Goal: Transaction & Acquisition: Purchase product/service

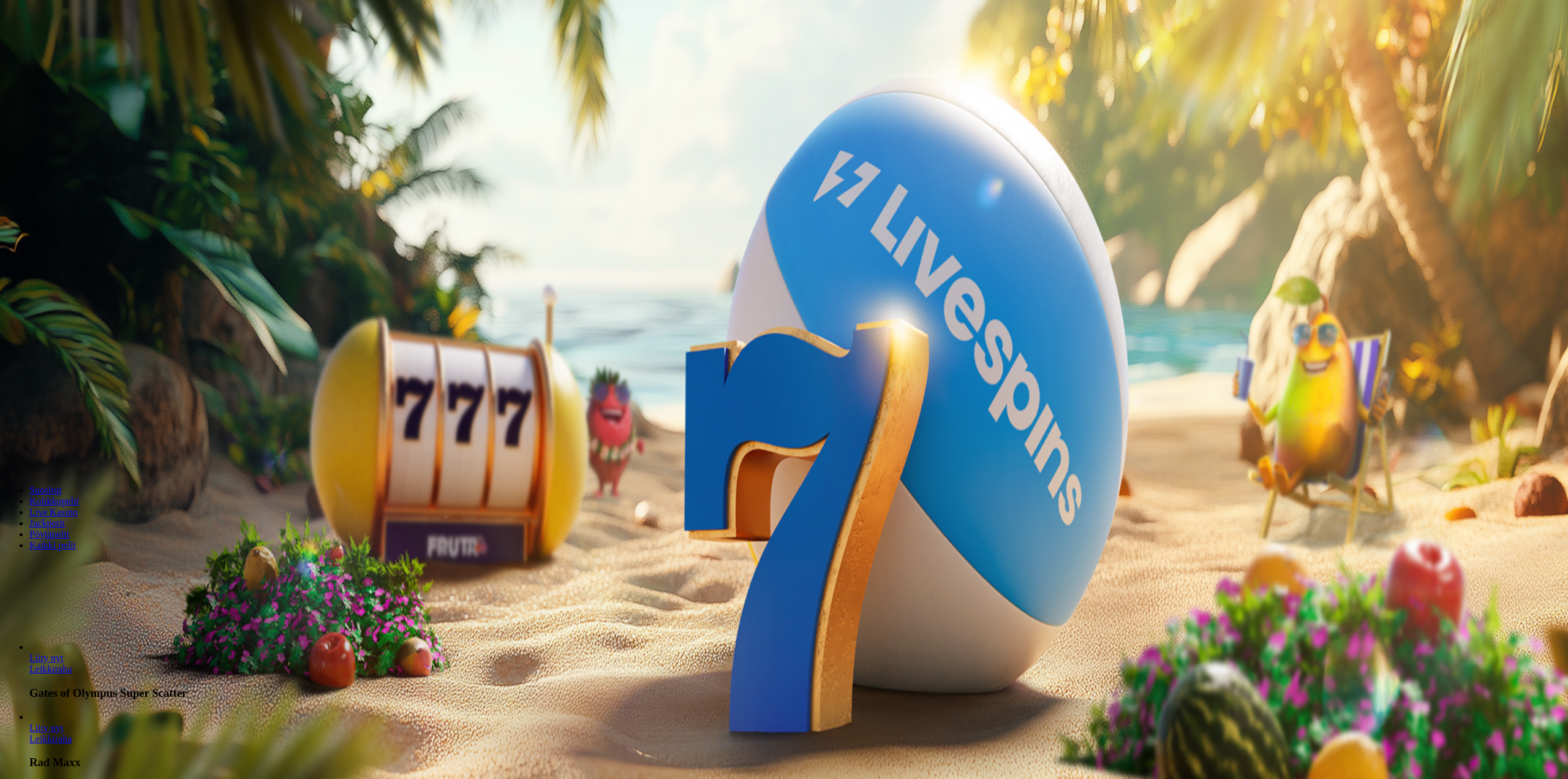
click at [523, 274] on div at bounding box center [784, 274] width 1558 height 0
click at [599, 274] on div at bounding box center [784, 274] width 1558 height 0
click at [449, 274] on div at bounding box center [784, 274] width 1558 height 0
click at [92, 257] on input "***" at bounding box center [49, 263] width 87 height 12
click at [92, 257] on input "****" at bounding box center [49, 263] width 87 height 12
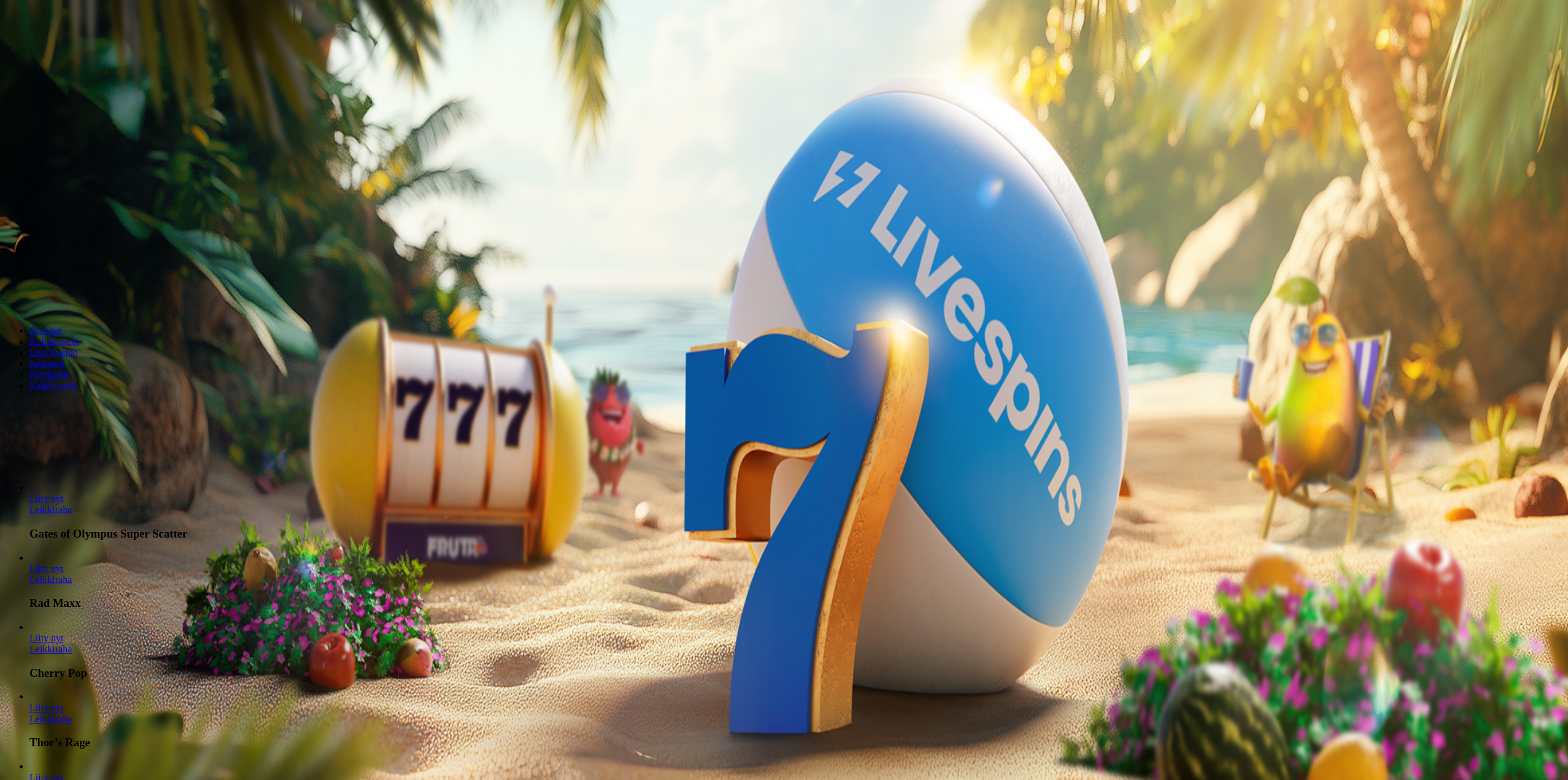
drag, startPoint x: 864, startPoint y: 233, endPoint x: 794, endPoint y: 232, distance: 70.0
click at [92, 257] on input "***" at bounding box center [49, 263] width 87 height 12
drag, startPoint x: 858, startPoint y: 222, endPoint x: 814, endPoint y: 228, distance: 44.4
click at [92, 257] on input "**" at bounding box center [49, 263] width 87 height 12
type input "**"
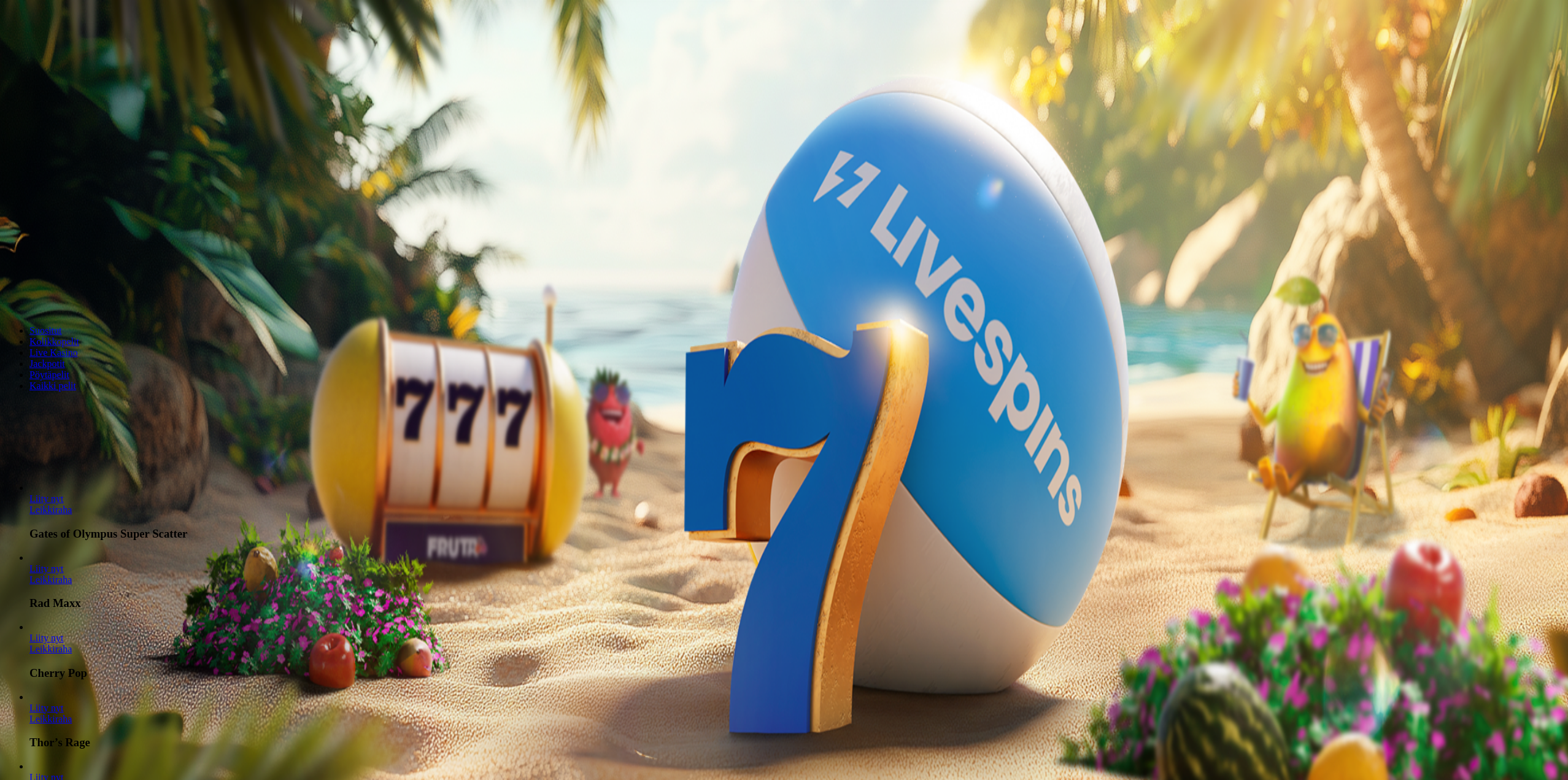
click at [64, 294] on span "Talleta ja pelaa" at bounding box center [37, 298] width 54 height 9
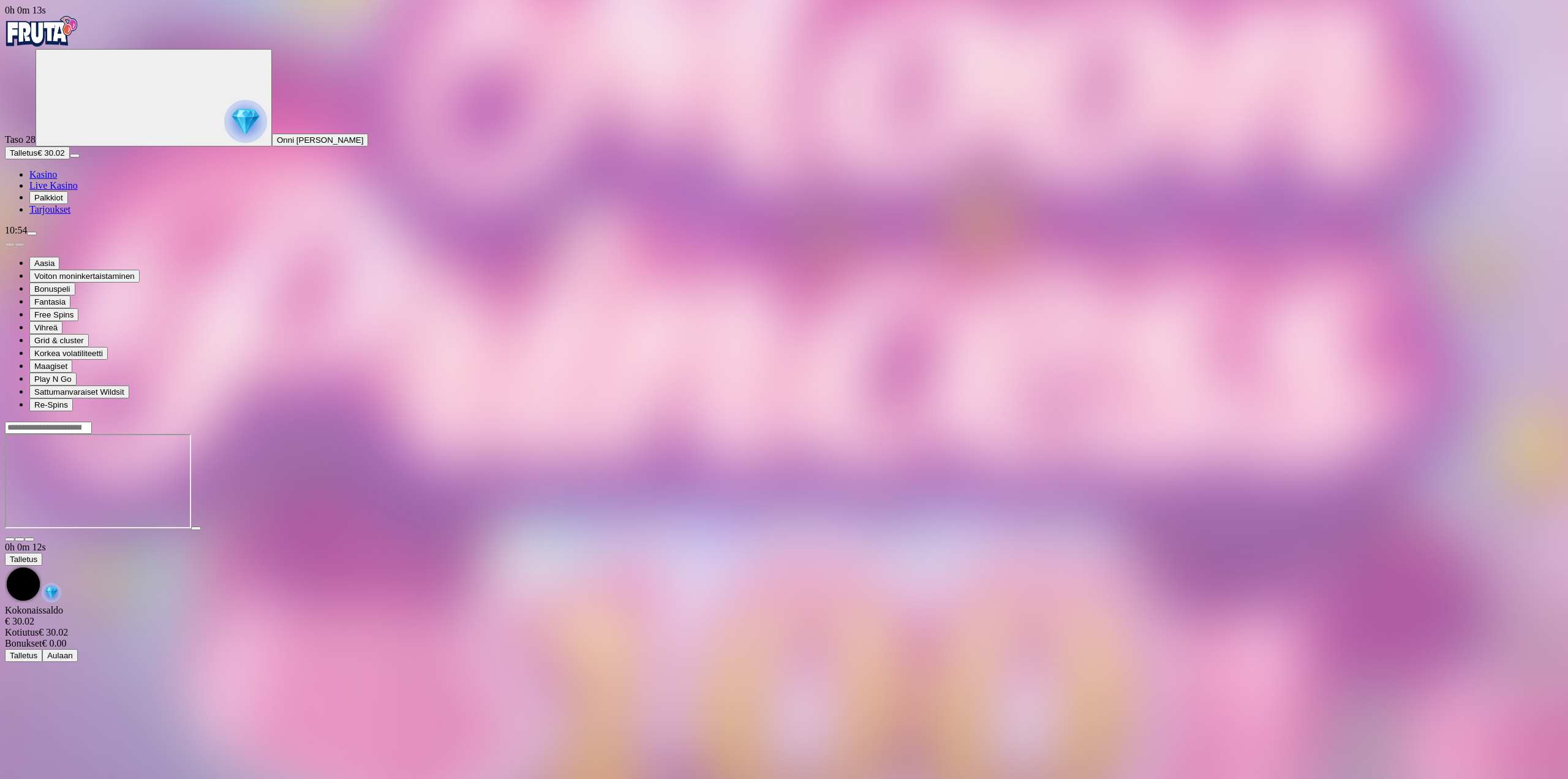
click at [30, 539] on span "fullscreen icon" at bounding box center [30, 539] width 0 height 0
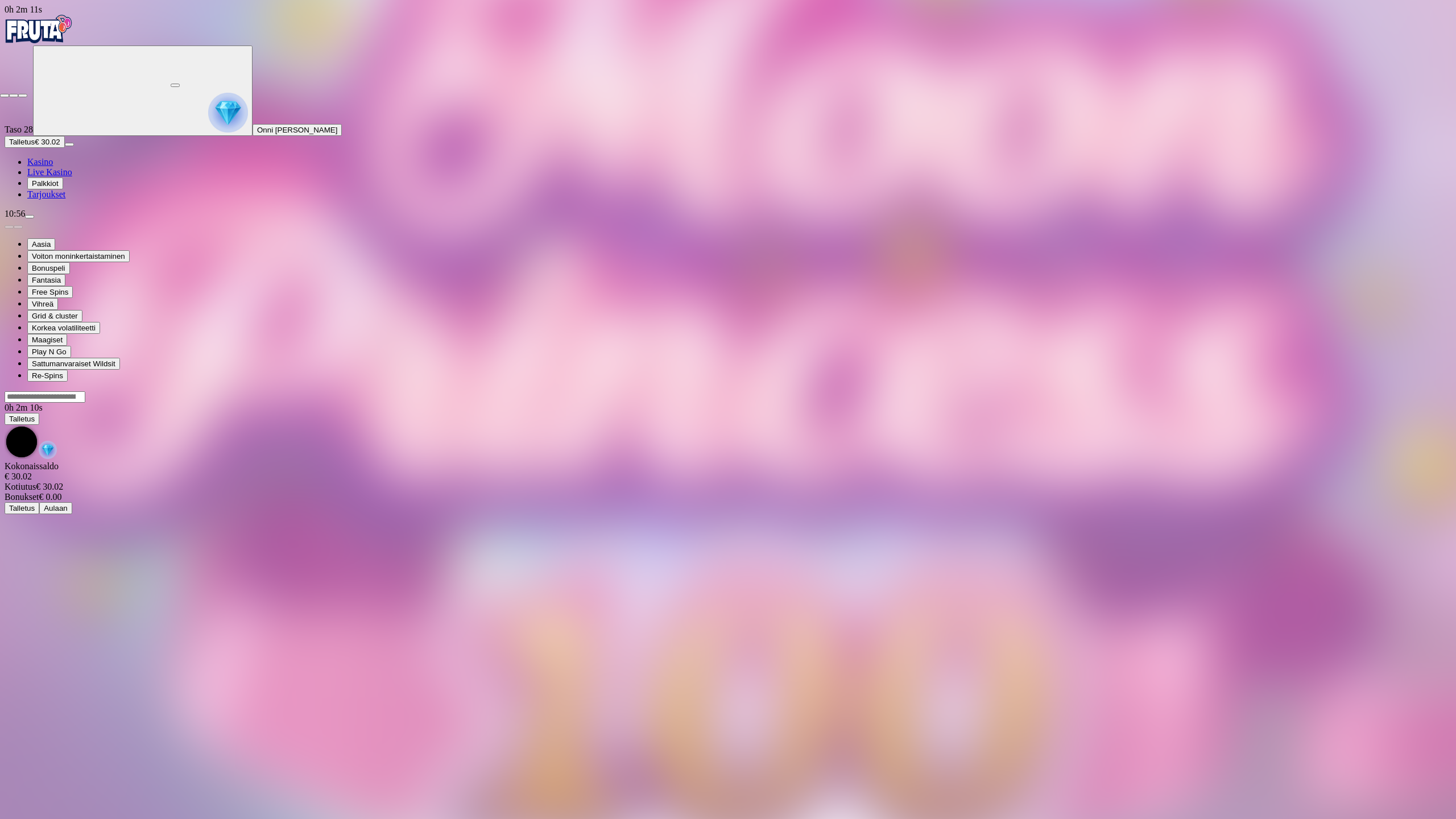
click at [1443, 88] on div at bounding box center [728, 93] width 1456 height 10
click at [23, 96] on span "fullscreen-exit icon" at bounding box center [23, 96] width 0 height 0
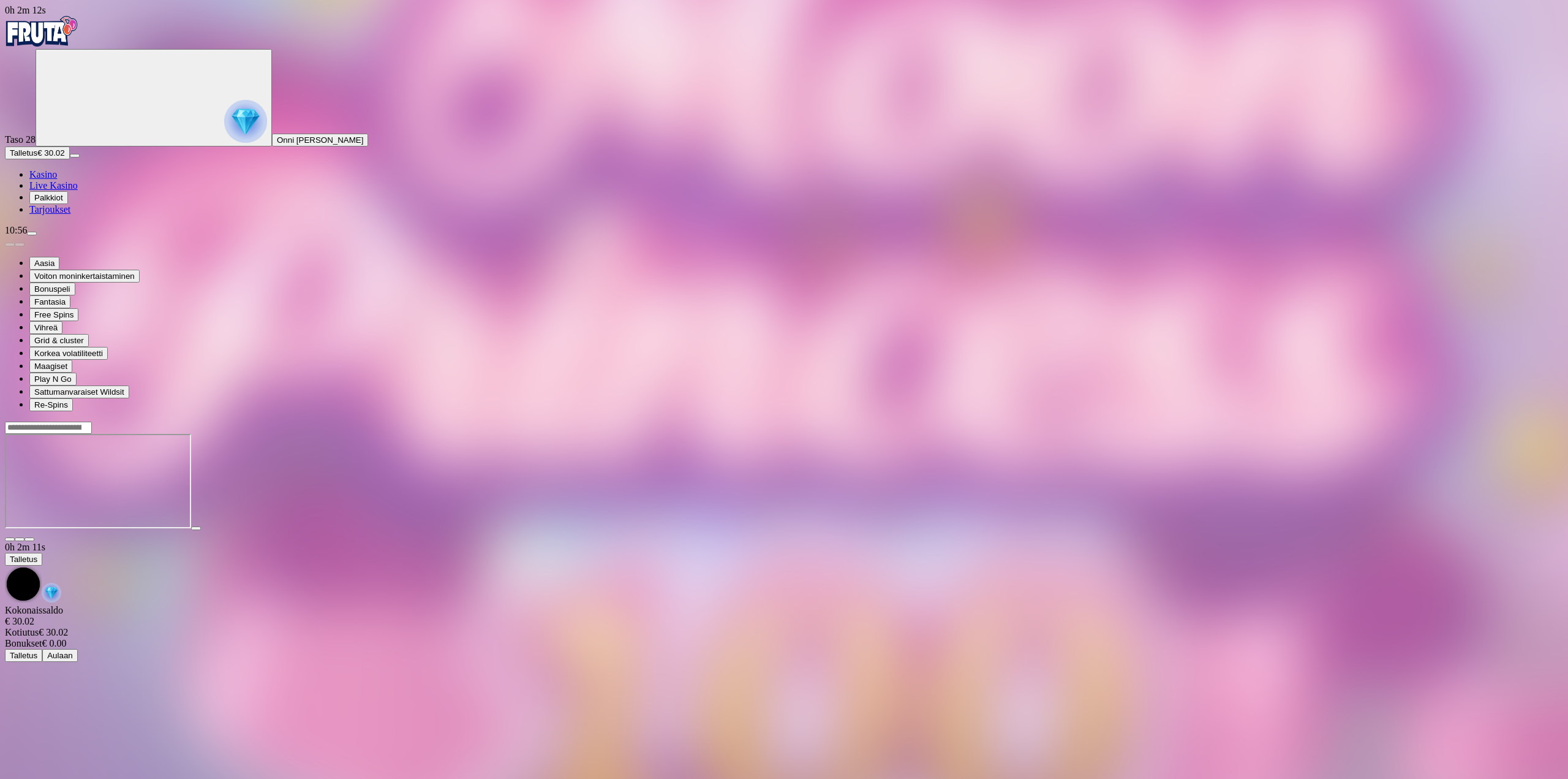
click at [10, 539] on span "close icon" at bounding box center [10, 539] width 0 height 0
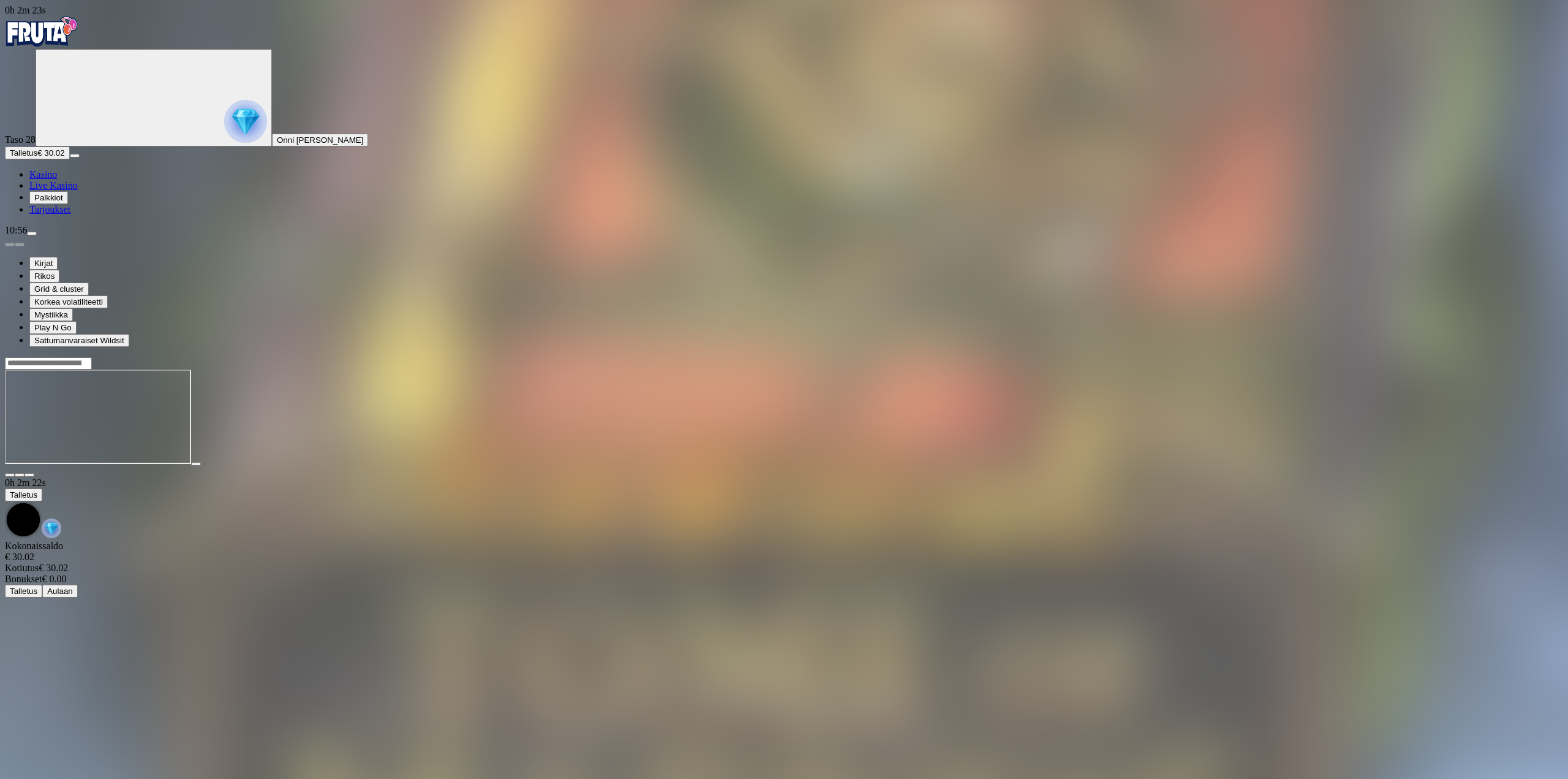
click at [1481, 357] on div at bounding box center [784, 417] width 1558 height 121
click at [35, 473] on button "button" at bounding box center [30, 474] width 10 height 3
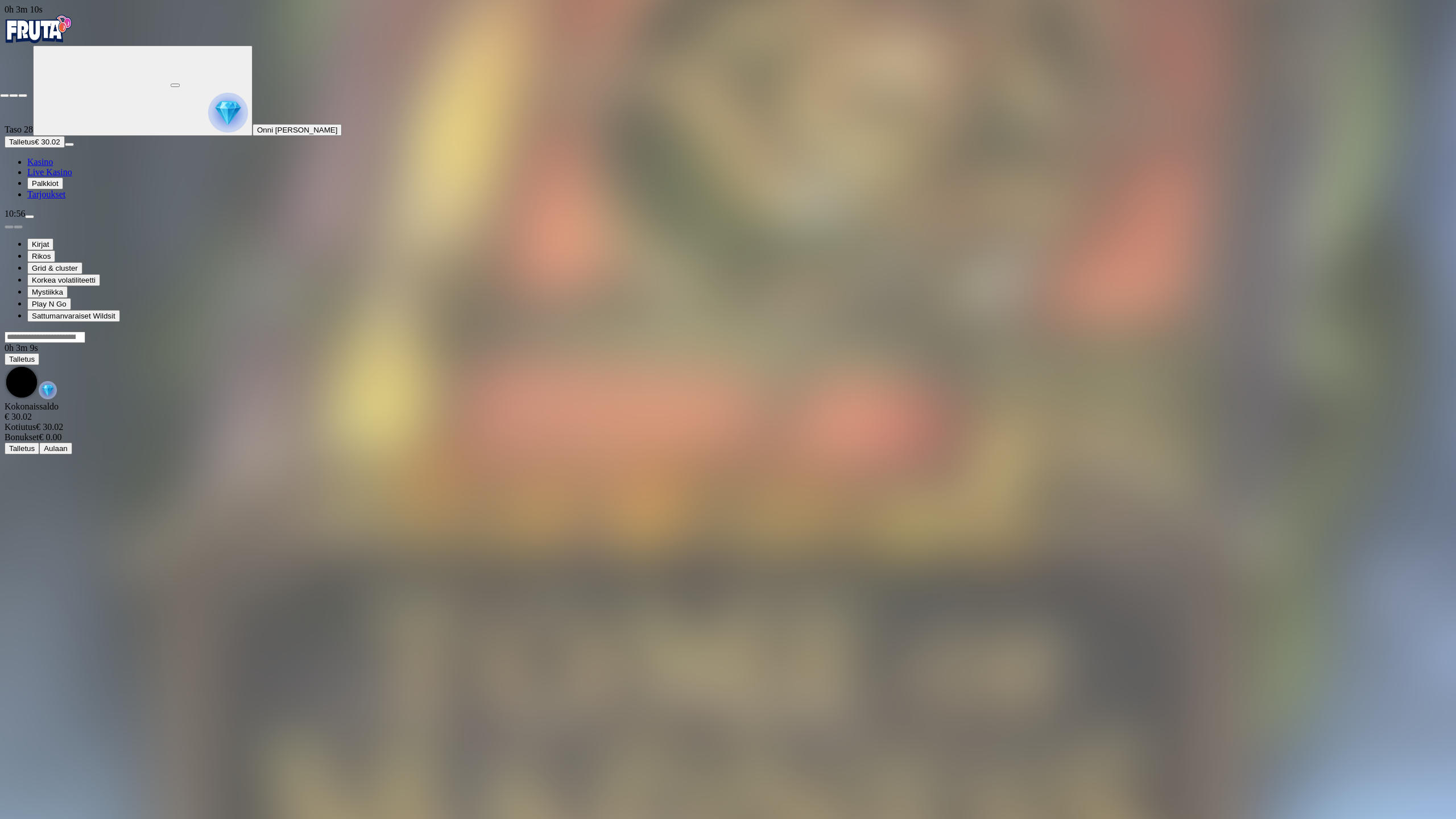
click at [23, 96] on span "fullscreen-exit icon" at bounding box center [23, 96] width 0 height 0
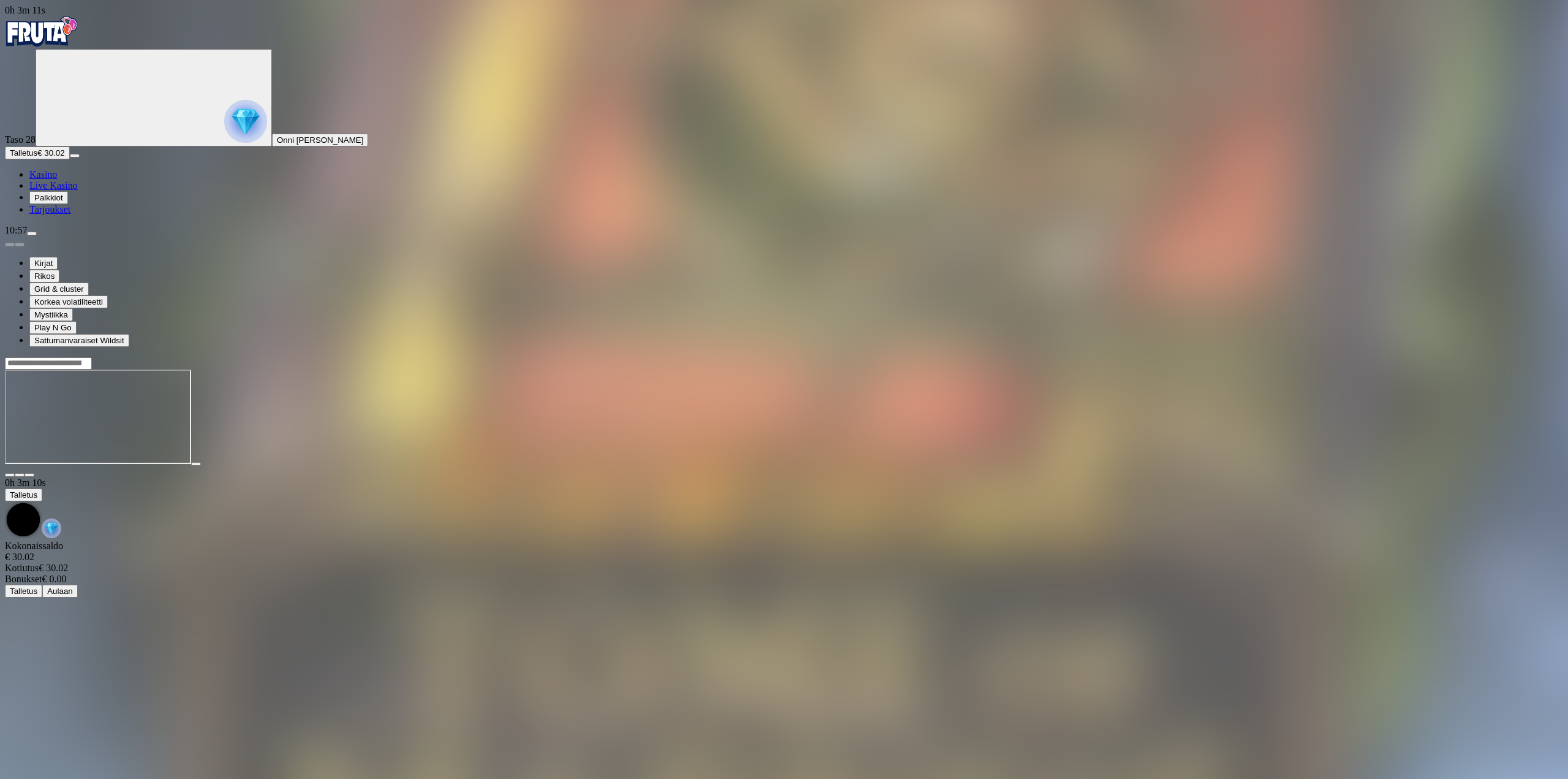
click at [70, 159] on button "Talletus € 30.02" at bounding box center [37, 153] width 65 height 13
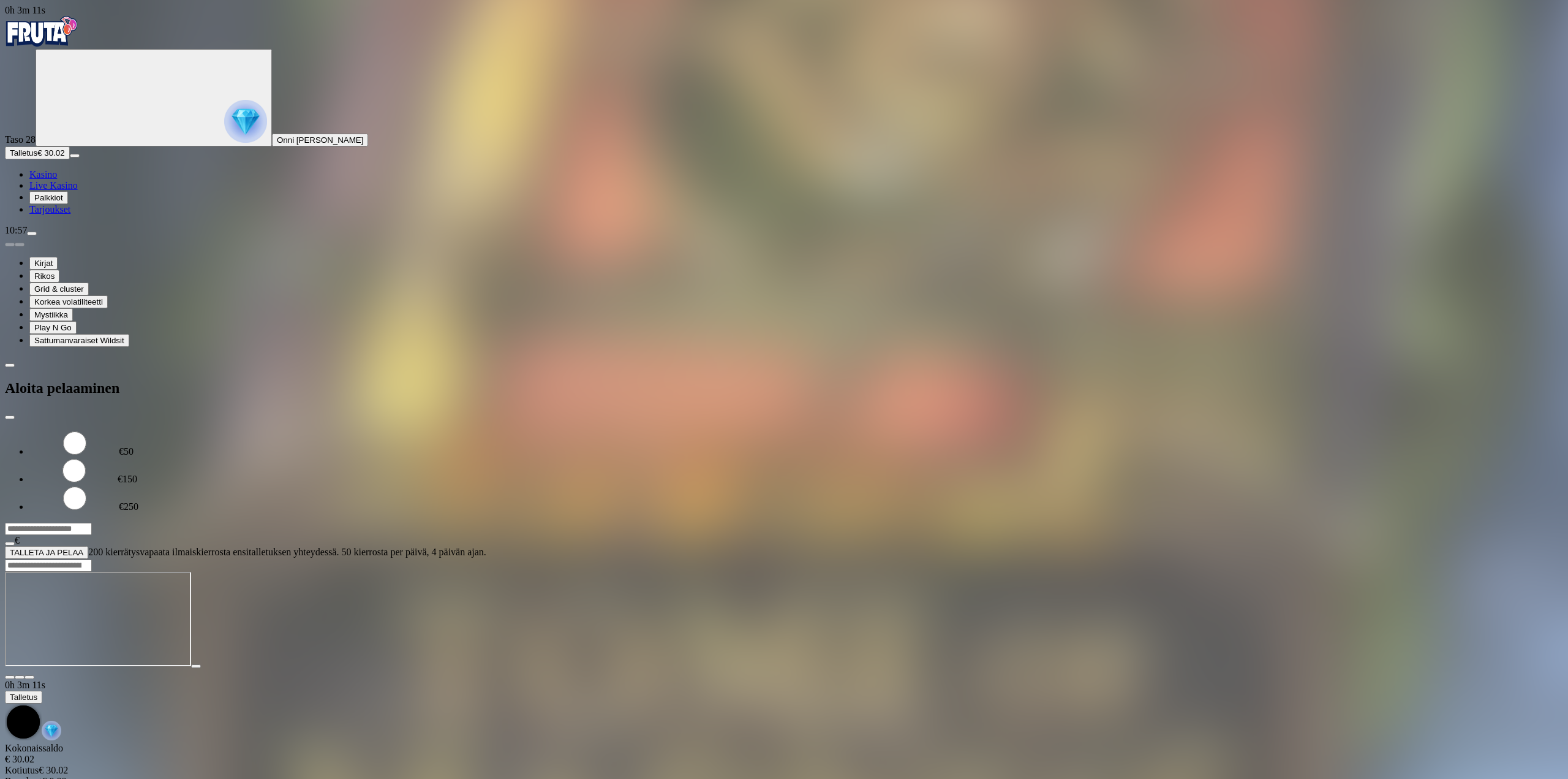
click at [253, 522] on div "*** €" at bounding box center [784, 534] width 1558 height 24
drag, startPoint x: 226, startPoint y: 110, endPoint x: 136, endPoint y: 124, distance: 91.1
click at [136, 430] on div "€50 €150 €250 *** € TALLETA JA PELAA 200 kierrätysvapaata ilmaiskierrosta ensit…" at bounding box center [784, 494] width 1558 height 129
type input "**"
click at [83, 548] on span "TALLETA JA PELAA" at bounding box center [46, 552] width 73 height 9
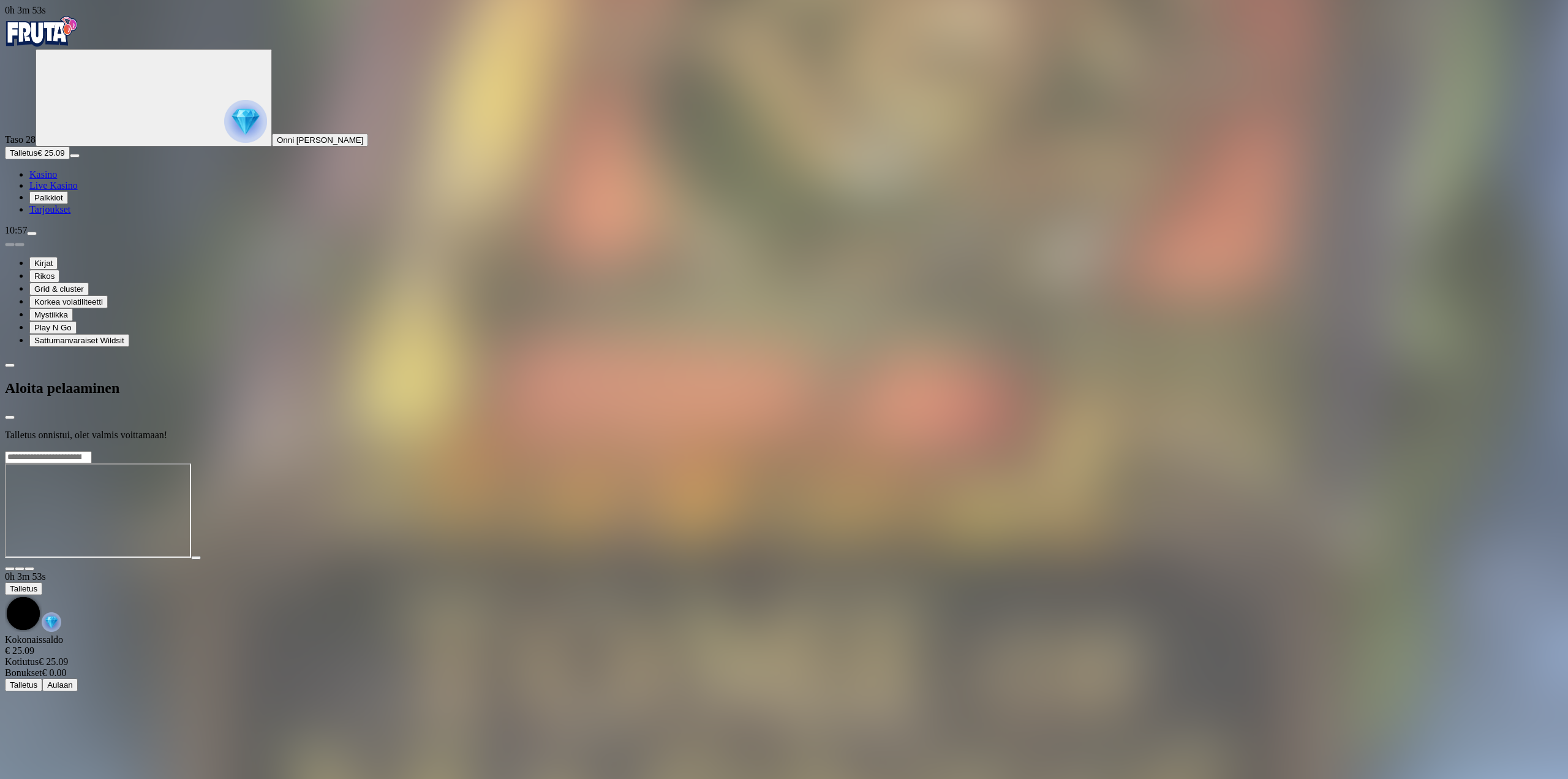
click at [462, 450] on div at bounding box center [784, 450] width 1558 height 0
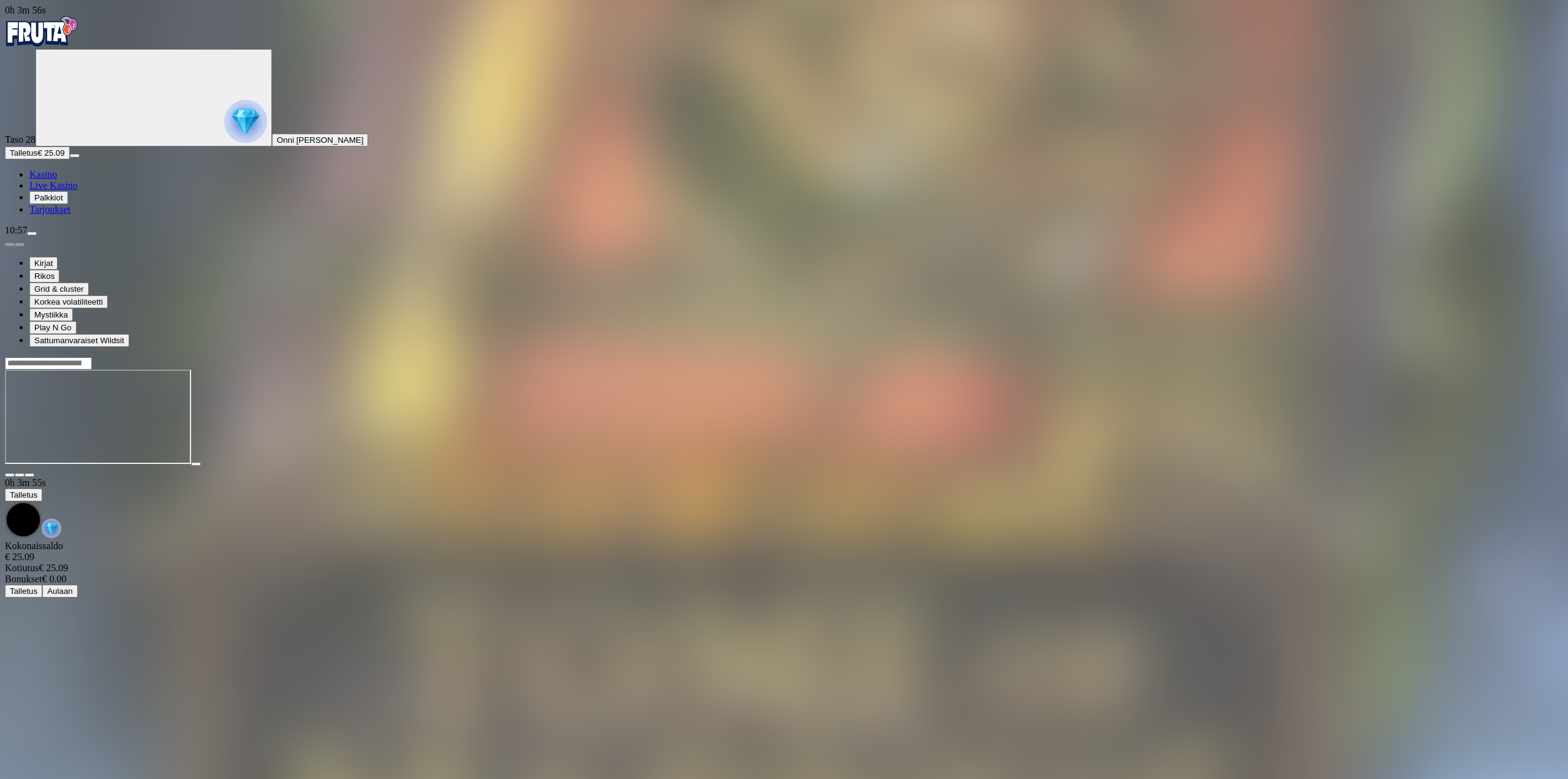
click at [1466, 357] on div at bounding box center [784, 417] width 1558 height 121
drag, startPoint x: 1468, startPoint y: 124, endPoint x: 1467, endPoint y: 197, distance: 73.0
click at [35, 473] on button "button" at bounding box center [30, 474] width 10 height 3
click at [37, 157] on span "Talletus" at bounding box center [23, 152] width 27 height 9
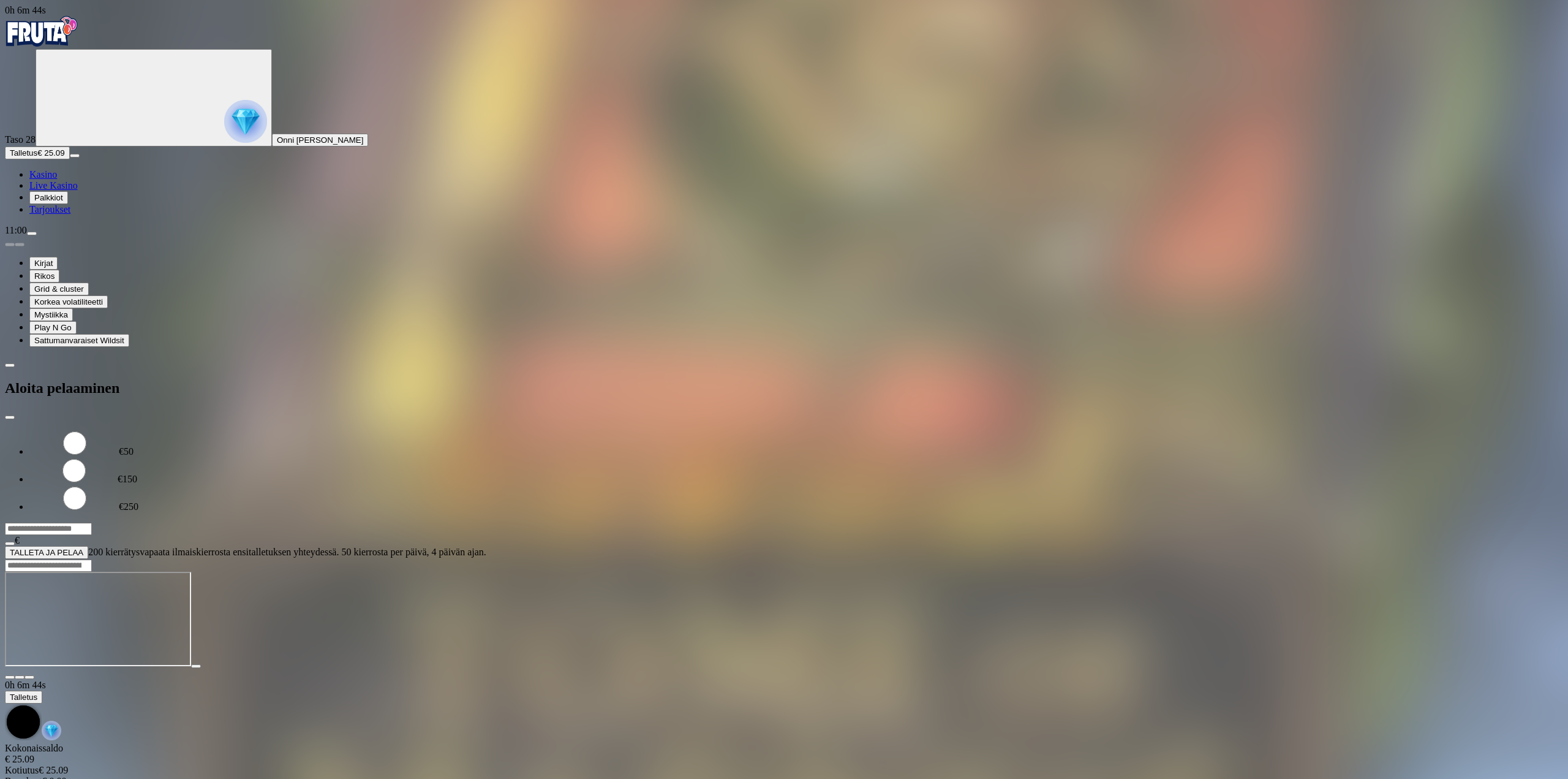
drag, startPoint x: 204, startPoint y: 114, endPoint x: 270, endPoint y: 195, distance: 104.5
click at [121, 104] on div "0h 6m 44s Taso 28 Onni [PERSON_NAME] Talletus € 25.09 Kasino Live Kasino Palkki…" at bounding box center [784, 282] width 1558 height 554
type input "**"
click at [268, 430] on form "€50 €150 €250 ** € TALLETA JA PELAA 200 kierrätysvapaata ilmaiskierrosta ensita…" at bounding box center [784, 494] width 1558 height 129
click at [83, 548] on span "TALLETA JA PELAA" at bounding box center [46, 552] width 73 height 9
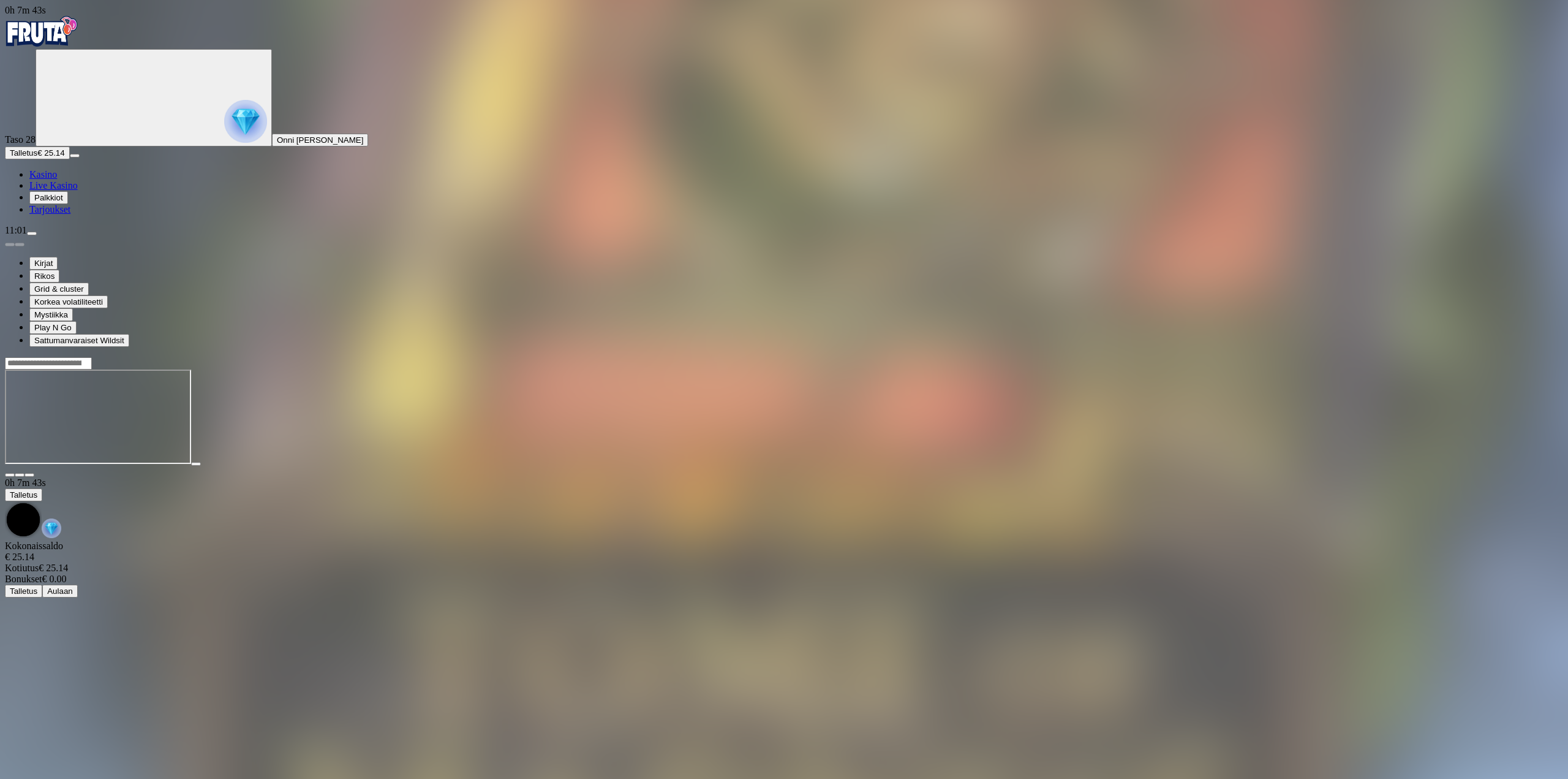
click at [1459, 357] on div at bounding box center [784, 417] width 1558 height 121
click at [30, 475] on span "fullscreen icon" at bounding box center [30, 475] width 0 height 0
click at [32, 233] on span "menu icon" at bounding box center [32, 233] width 0 height 0
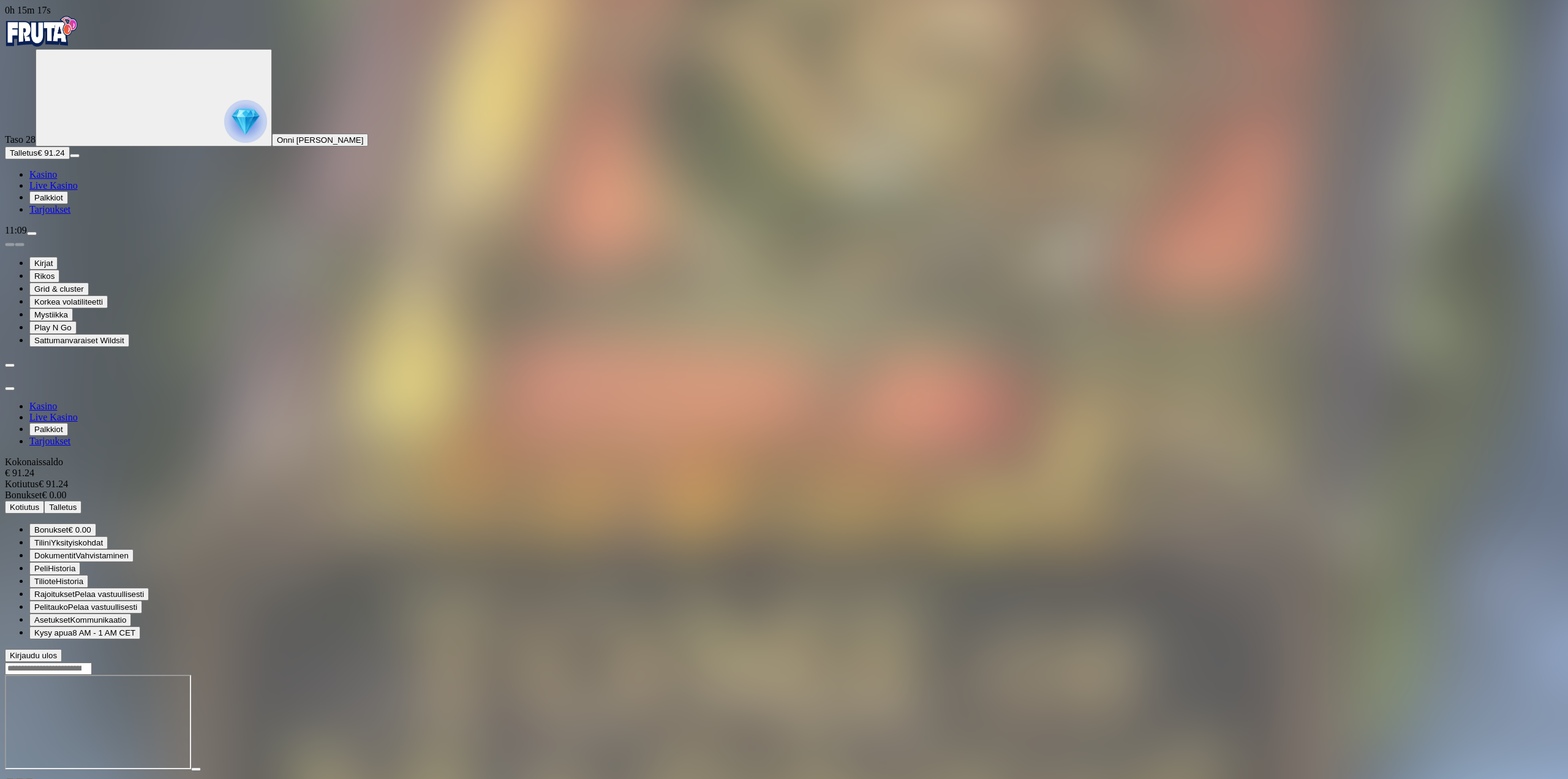
click at [40, 502] on span "Kotiutus" at bounding box center [25, 506] width 30 height 9
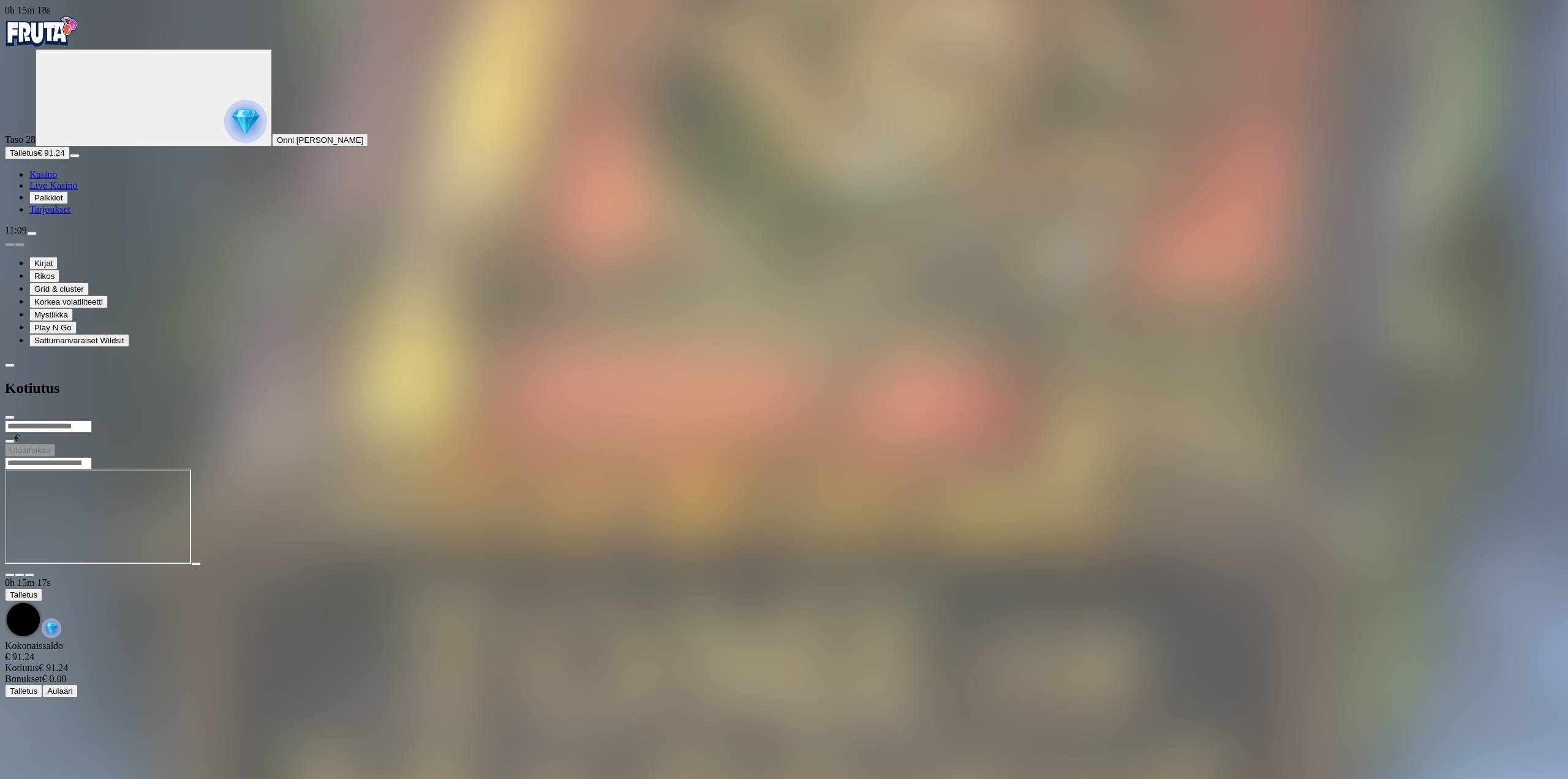
click at [92, 420] on input "number" at bounding box center [49, 426] width 87 height 12
drag, startPoint x: 203, startPoint y: 90, endPoint x: 131, endPoint y: 82, distance: 72.4
click at [131, 82] on div "0h 15m 20s Taso 28 Onni [PERSON_NAME] Talletus € 91.24 Kasino Live Kasino Palkk…" at bounding box center [784, 231] width 1558 height 451
type input "**"
click at [50, 445] on span "Ulosmaksu" at bounding box center [30, 450] width 40 height 9
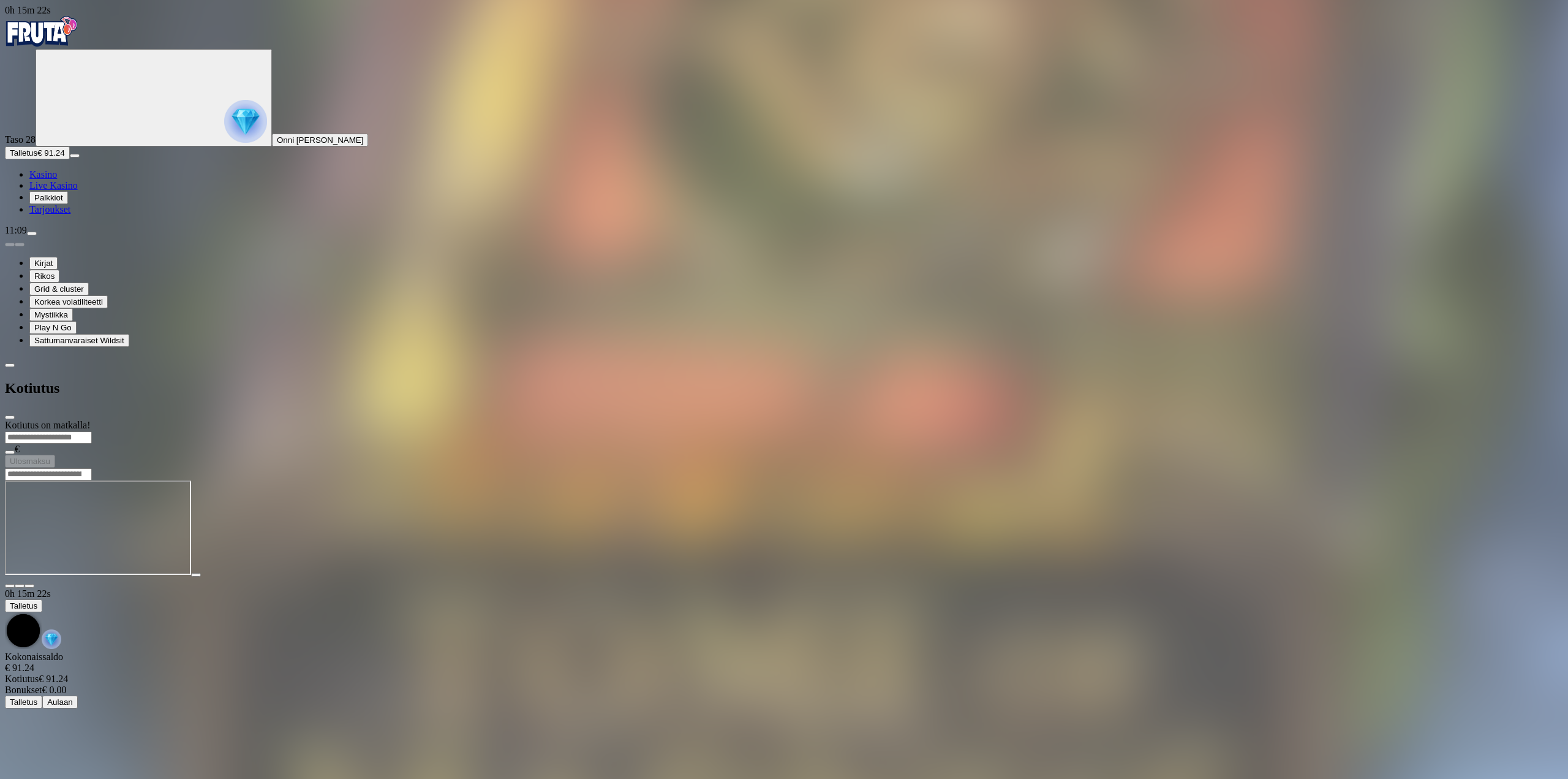
click at [10, 417] on span "close icon" at bounding box center [10, 417] width 0 height 0
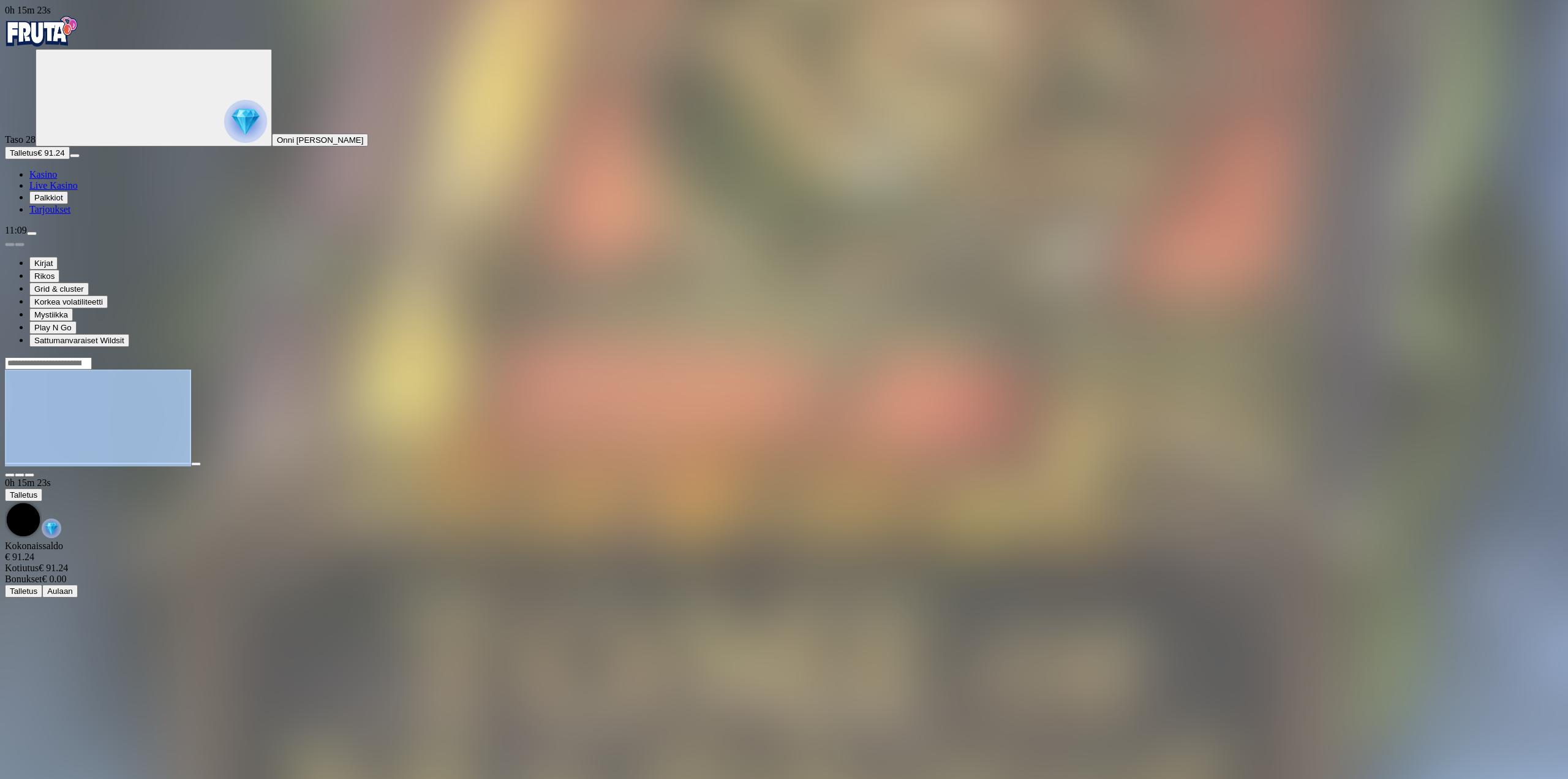
click at [1477, 357] on div at bounding box center [784, 417] width 1558 height 121
click at [30, 475] on span "fullscreen icon" at bounding box center [30, 475] width 0 height 0
click at [1514, 357] on div at bounding box center [784, 417] width 1558 height 121
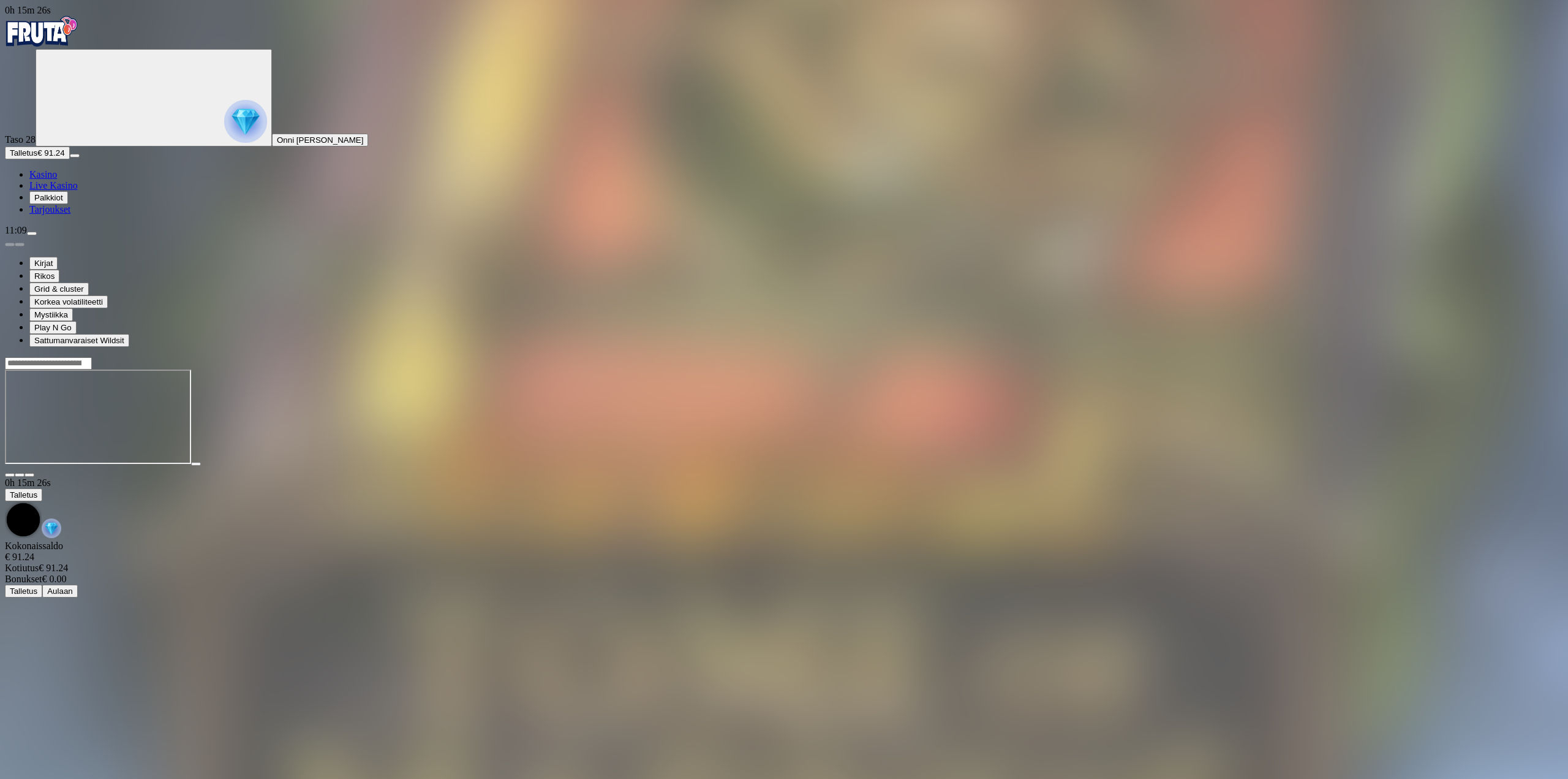
click at [1475, 466] on div at bounding box center [784, 471] width 1558 height 11
click at [30, 475] on span "fullscreen icon" at bounding box center [30, 475] width 0 height 0
click at [37, 236] on button "menu" at bounding box center [32, 233] width 10 height 3
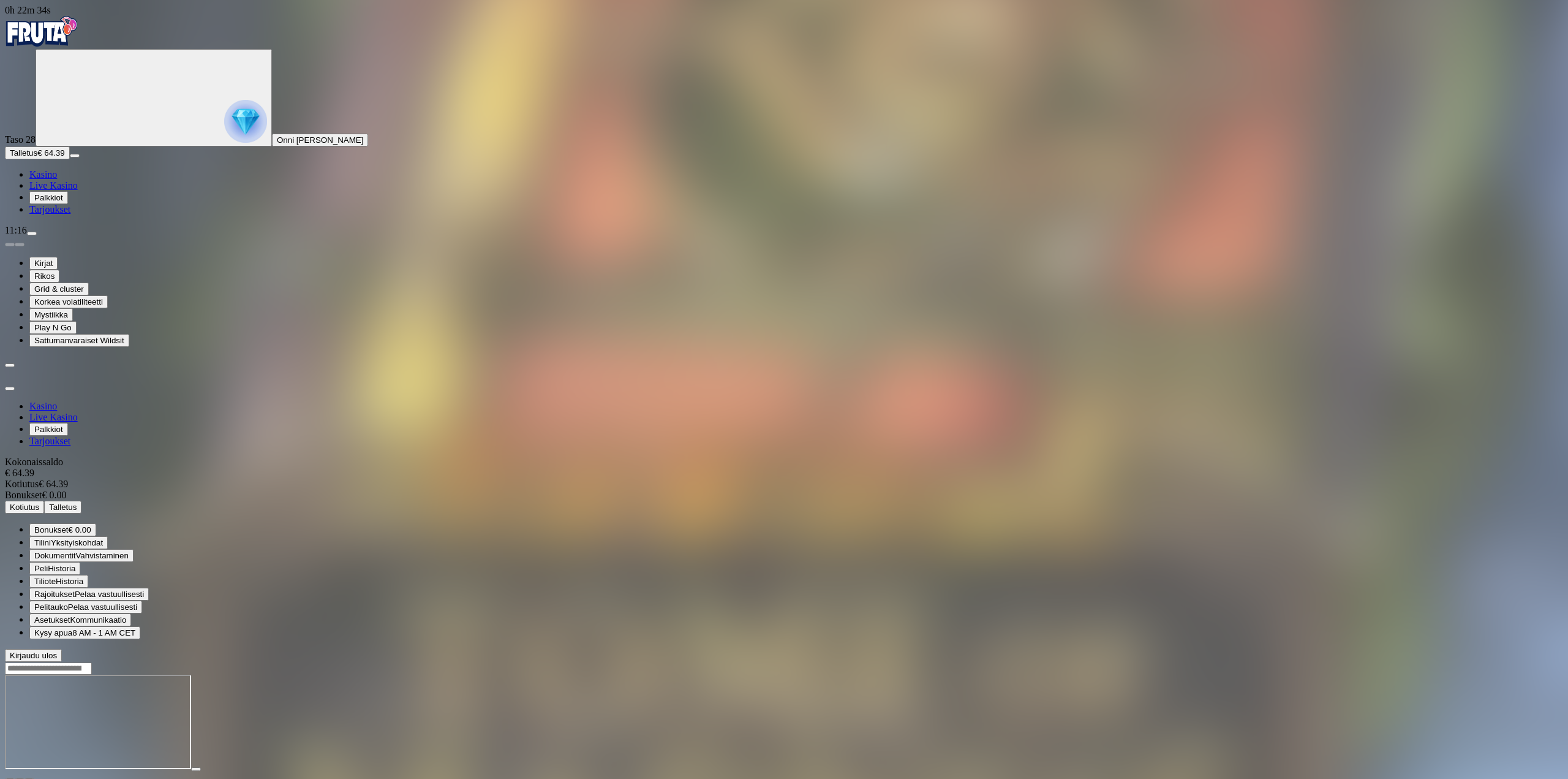
click at [40, 502] on span "Kotiutus" at bounding box center [25, 506] width 30 height 9
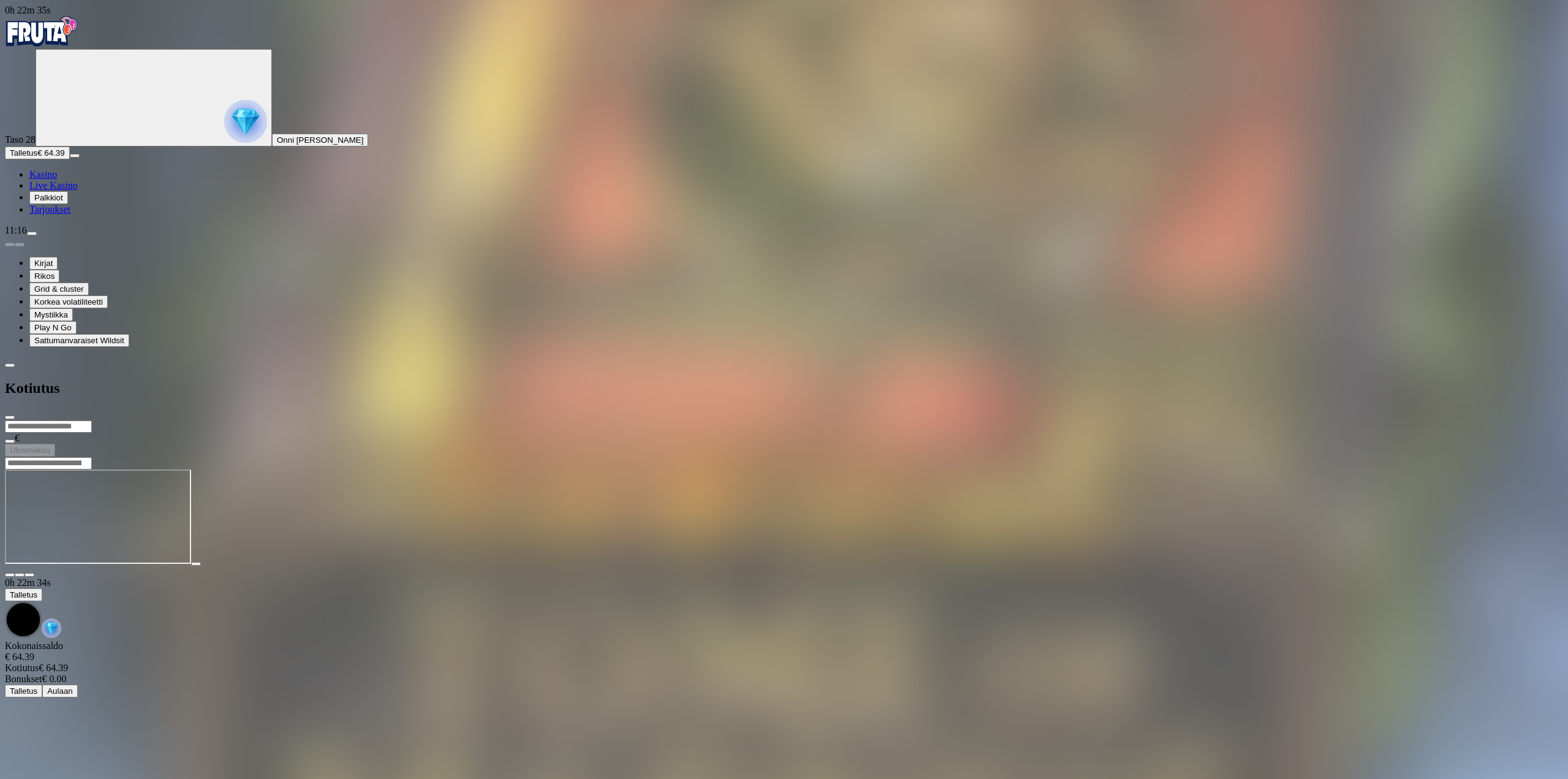
click at [92, 420] on input "number" at bounding box center [49, 426] width 87 height 12
type input "**"
click at [55, 444] on button "Ulosmaksu" at bounding box center [30, 450] width 50 height 13
click at [538, 468] on div at bounding box center [784, 468] width 1558 height 0
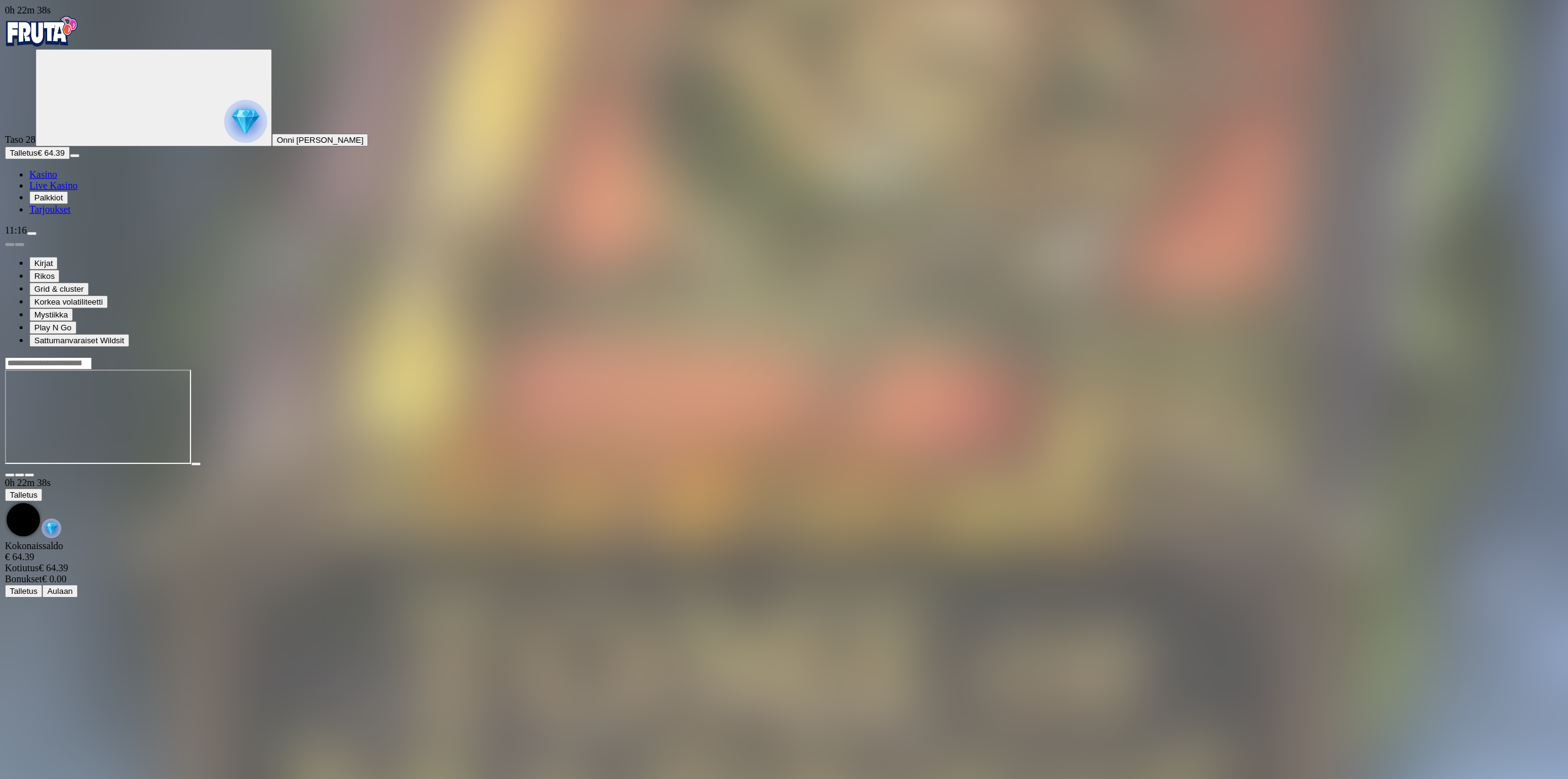
drag, startPoint x: 1463, startPoint y: 121, endPoint x: 1466, endPoint y: 195, distance: 74.1
click at [35, 473] on button "button" at bounding box center [30, 474] width 10 height 3
click at [1246, 466] on div at bounding box center [784, 418] width 1558 height 97
click at [1560, 597] on main "0h 27m 4s Talletus Kokonaissaldo € 64.39 Kotiutus € 64.39 Bonukset € 0.00 Talle…" at bounding box center [784, 477] width 1558 height 240
click at [1537, 595] on main "0h 27m 4s Talletus Kokonaissaldo € 64.39 Kotiutus € 64.39 Bonukset € 0.00 Talle…" at bounding box center [784, 477] width 1558 height 240
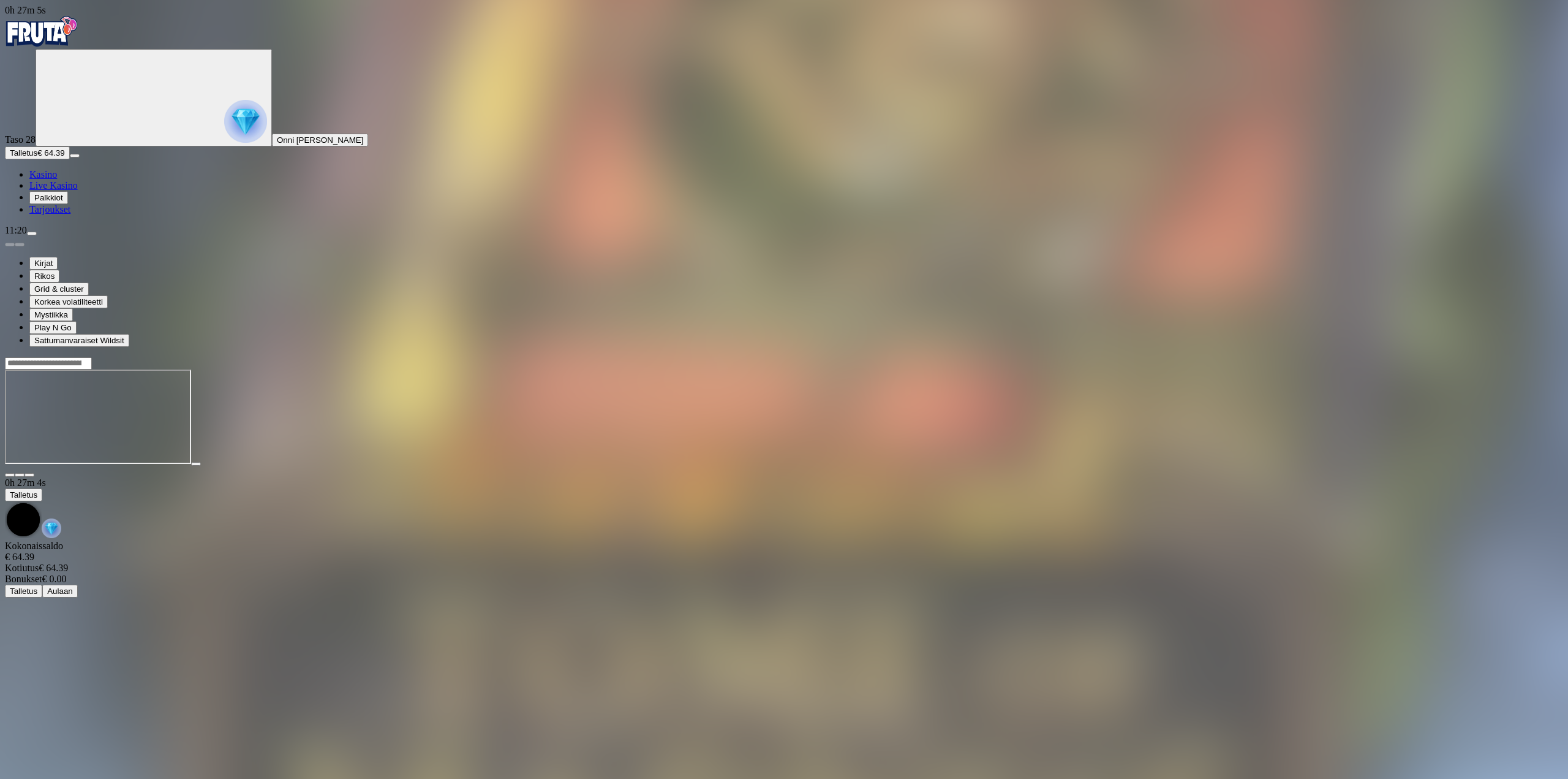
click at [1537, 593] on main "0h 27m 4s Talletus Kokonaissaldo € 64.39 Kotiutus € 64.39 Bonukset € 0.00 Talle…" at bounding box center [784, 477] width 1558 height 240
drag, startPoint x: 1533, startPoint y: 528, endPoint x: 1498, endPoint y: 486, distance: 54.7
click at [1533, 501] on main "0h 27m 4s Talletus Kokonaissaldo € 64.39 Kotiutus € 64.39 Bonukset € 0.00 Talle…" at bounding box center [784, 477] width 1558 height 240
click at [32, 233] on span "menu icon" at bounding box center [32, 233] width 0 height 0
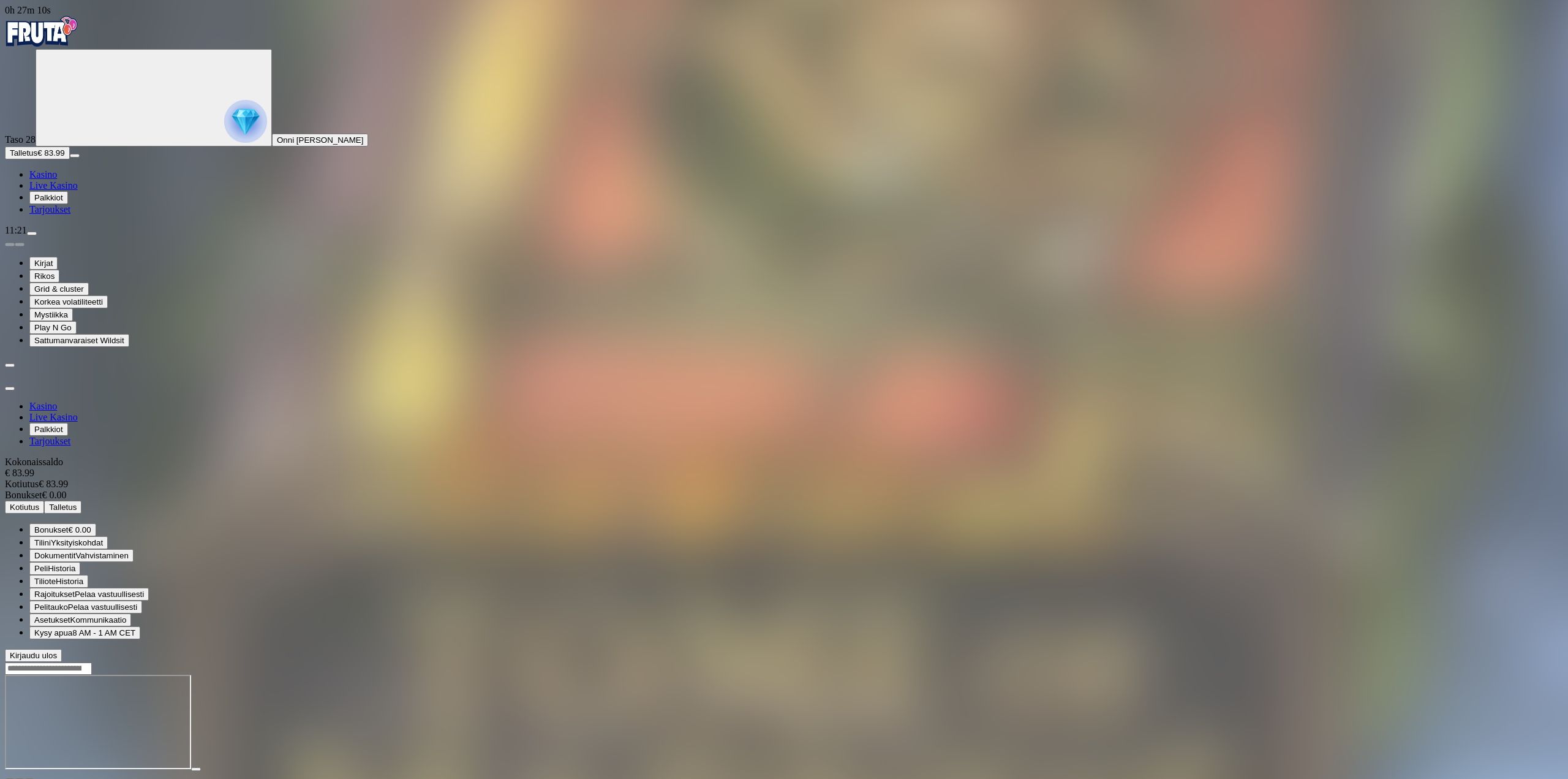
click at [40, 502] on span "Kotiutus" at bounding box center [25, 506] width 30 height 9
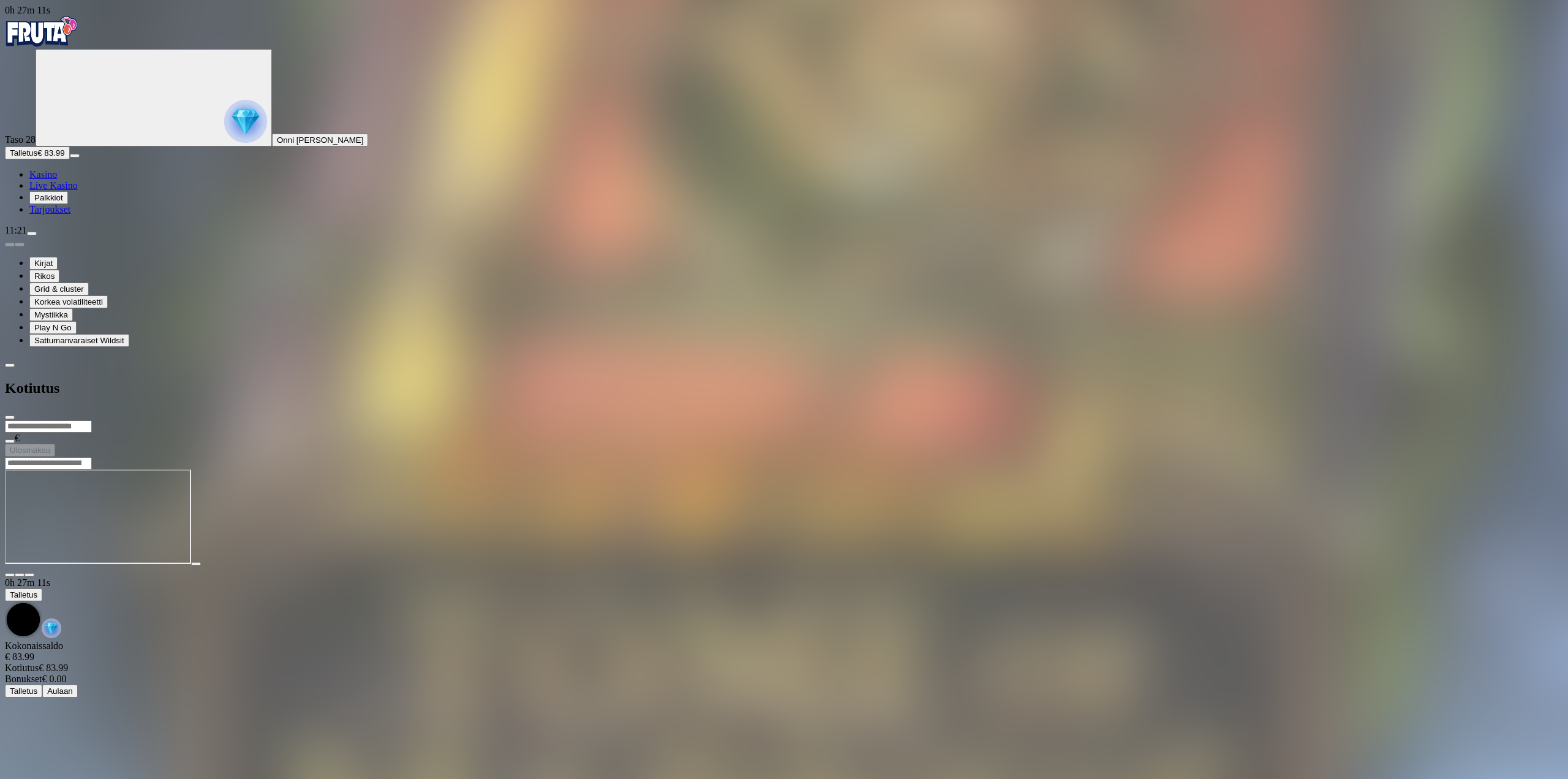
click at [92, 420] on input "number" at bounding box center [49, 426] width 87 height 12
type input "**"
click at [50, 445] on span "Ulosmaksu" at bounding box center [30, 450] width 40 height 9
click at [491, 468] on div at bounding box center [784, 468] width 1558 height 0
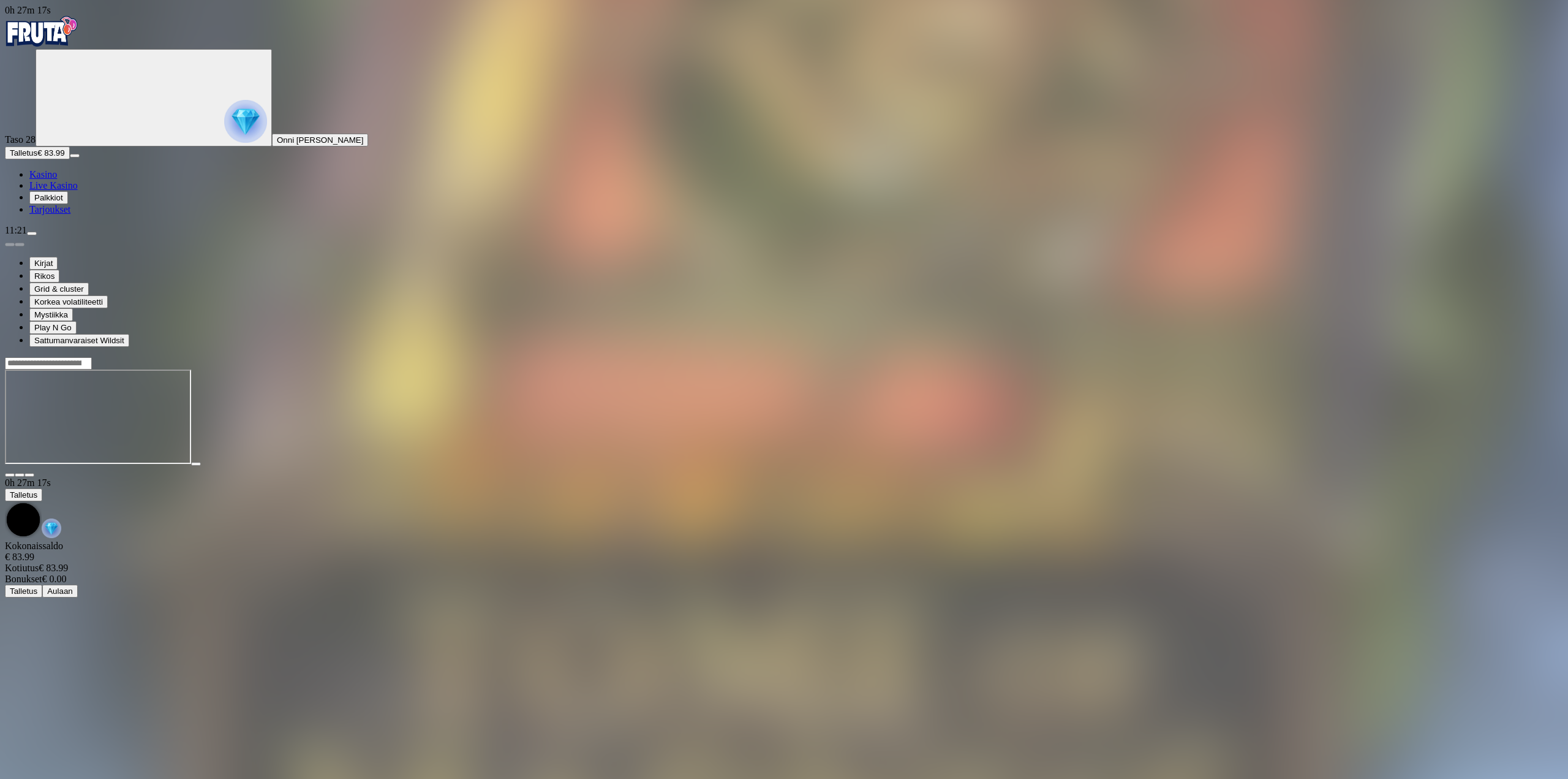
click at [10, 475] on span "close icon" at bounding box center [10, 475] width 0 height 0
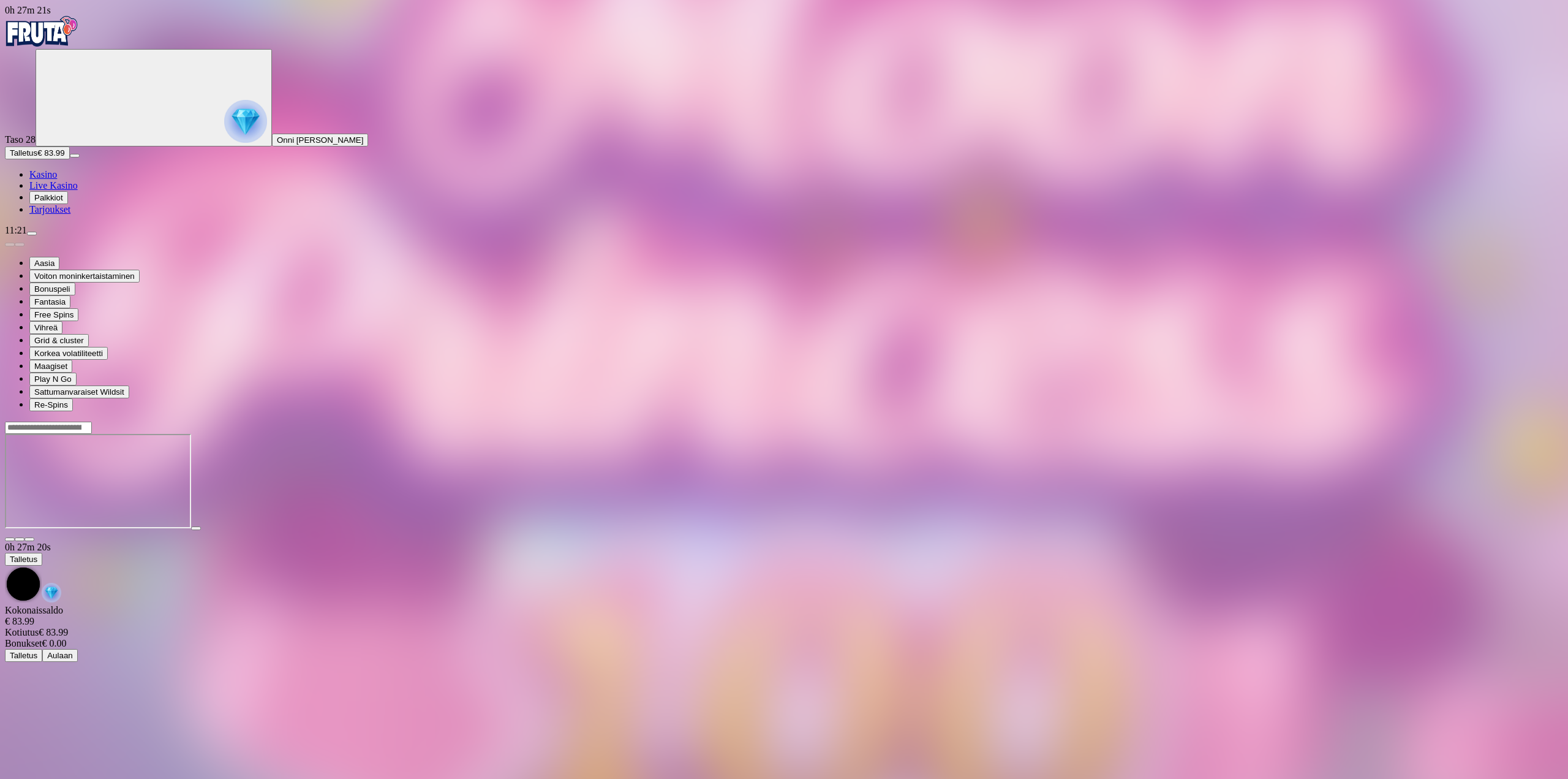
click at [30, 539] on span "fullscreen icon" at bounding box center [30, 539] width 0 height 0
click at [32, 233] on span "menu icon" at bounding box center [32, 233] width 0 height 0
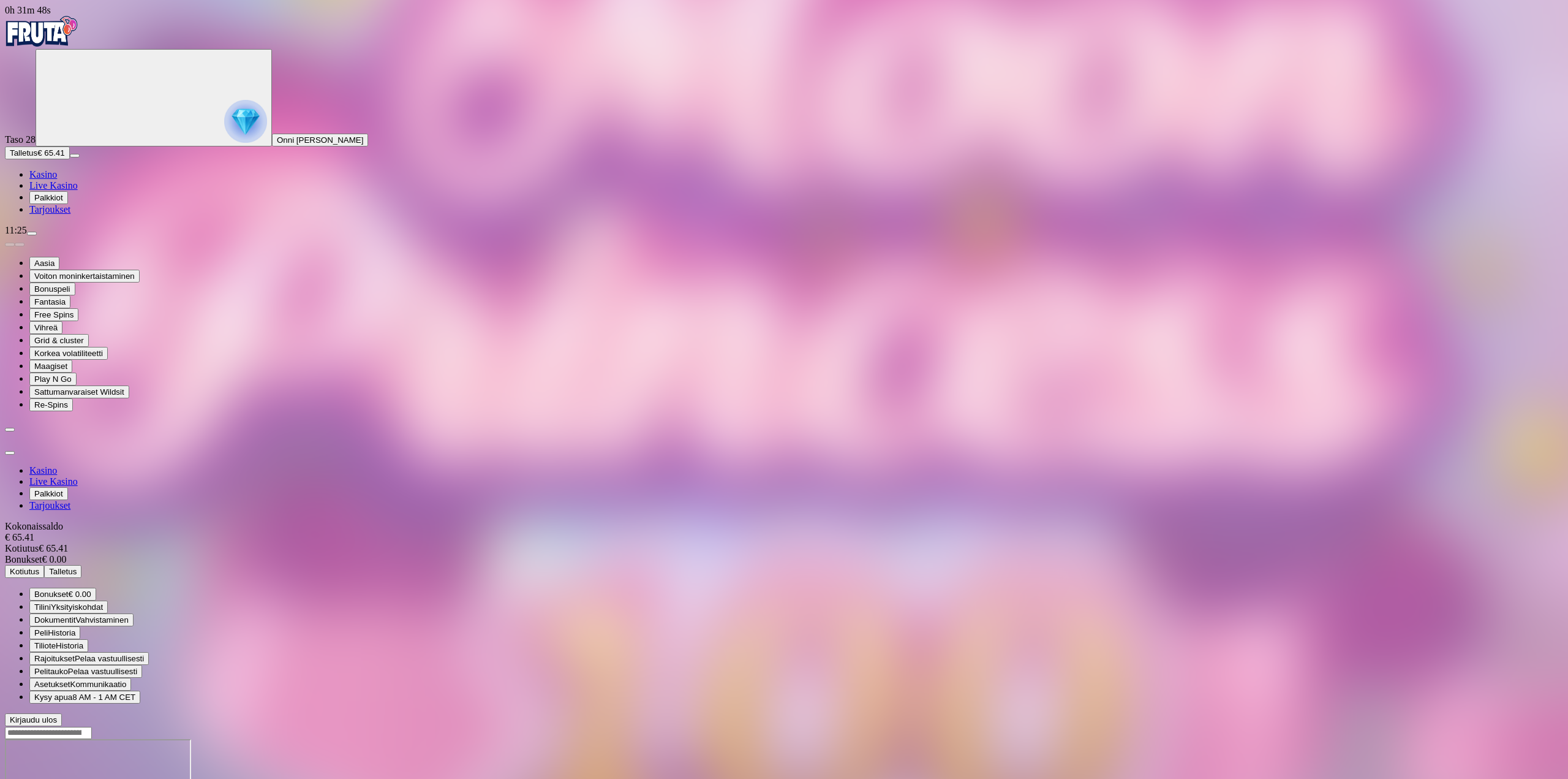
click at [40, 567] on span "Kotiutus" at bounding box center [25, 571] width 30 height 9
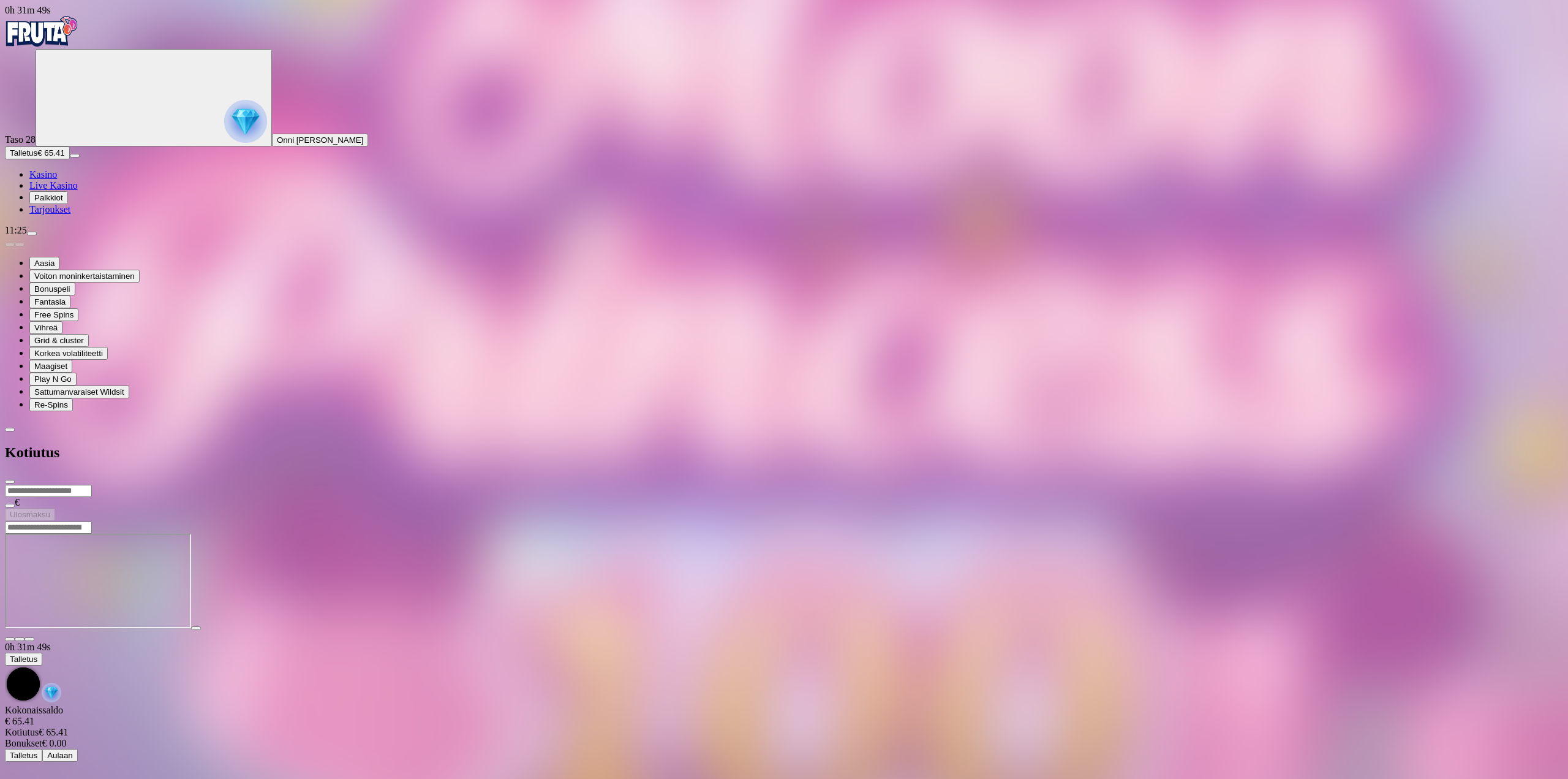
click at [92, 484] on input "number" at bounding box center [49, 490] width 87 height 12
drag, startPoint x: 195, startPoint y: 94, endPoint x: 119, endPoint y: 80, distance: 77.3
click at [119, 80] on div "0h 31m 51s Taso 28 Onni [PERSON_NAME] Talletus € 65.41 Kasino Live Kasino Palkk…" at bounding box center [784, 268] width 1558 height 527
type input "**"
click at [250, 484] on form "** € Ulosmaksu" at bounding box center [784, 502] width 1558 height 37
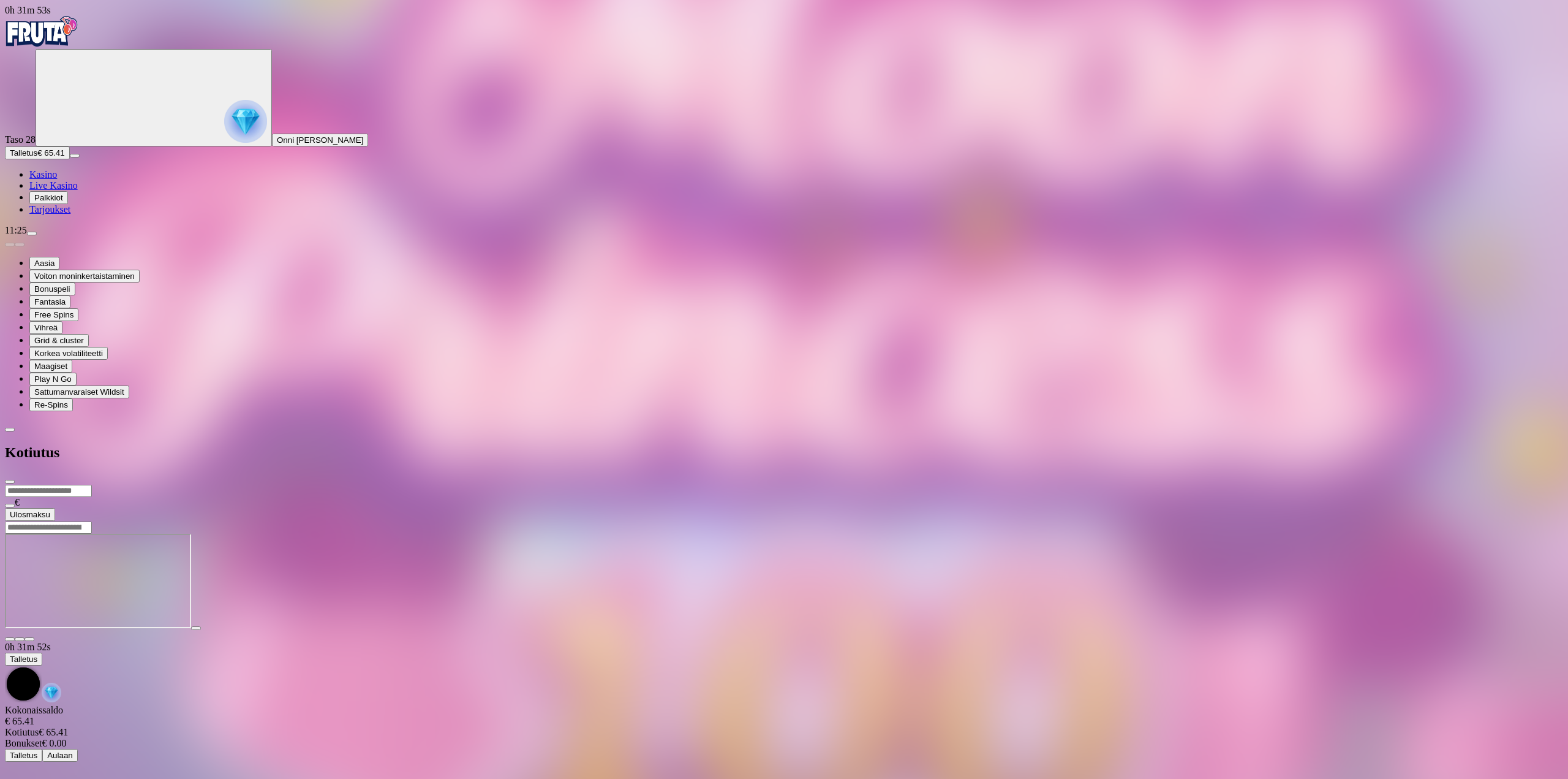
click at [55, 508] on button "Ulosmaksu" at bounding box center [30, 515] width 50 height 13
click at [674, 532] on div at bounding box center [784, 532] width 1558 height 0
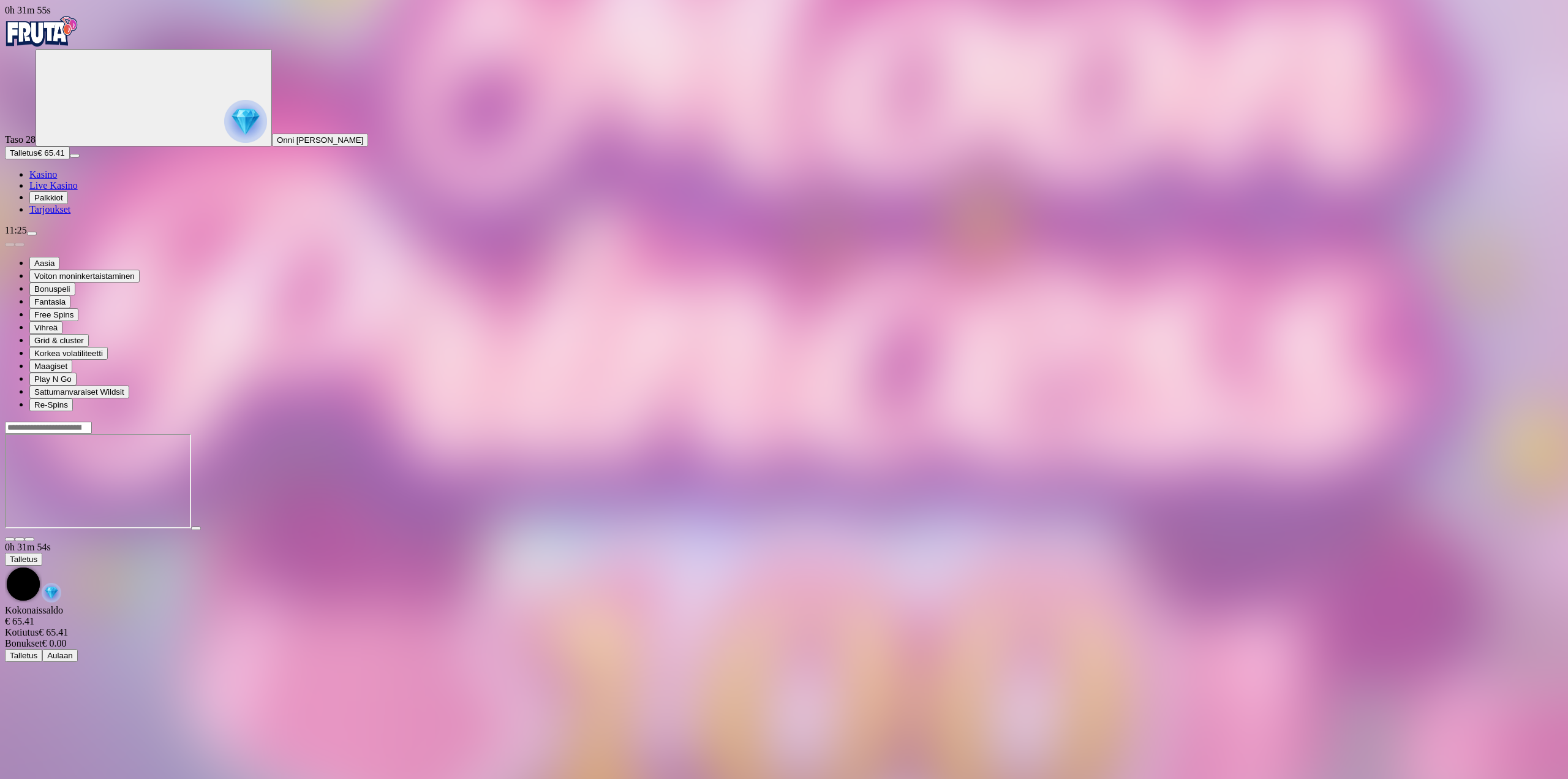
drag, startPoint x: 1477, startPoint y: 121, endPoint x: 1473, endPoint y: 193, distance: 72.1
click at [35, 537] on button "button" at bounding box center [30, 539] width 10 height 3
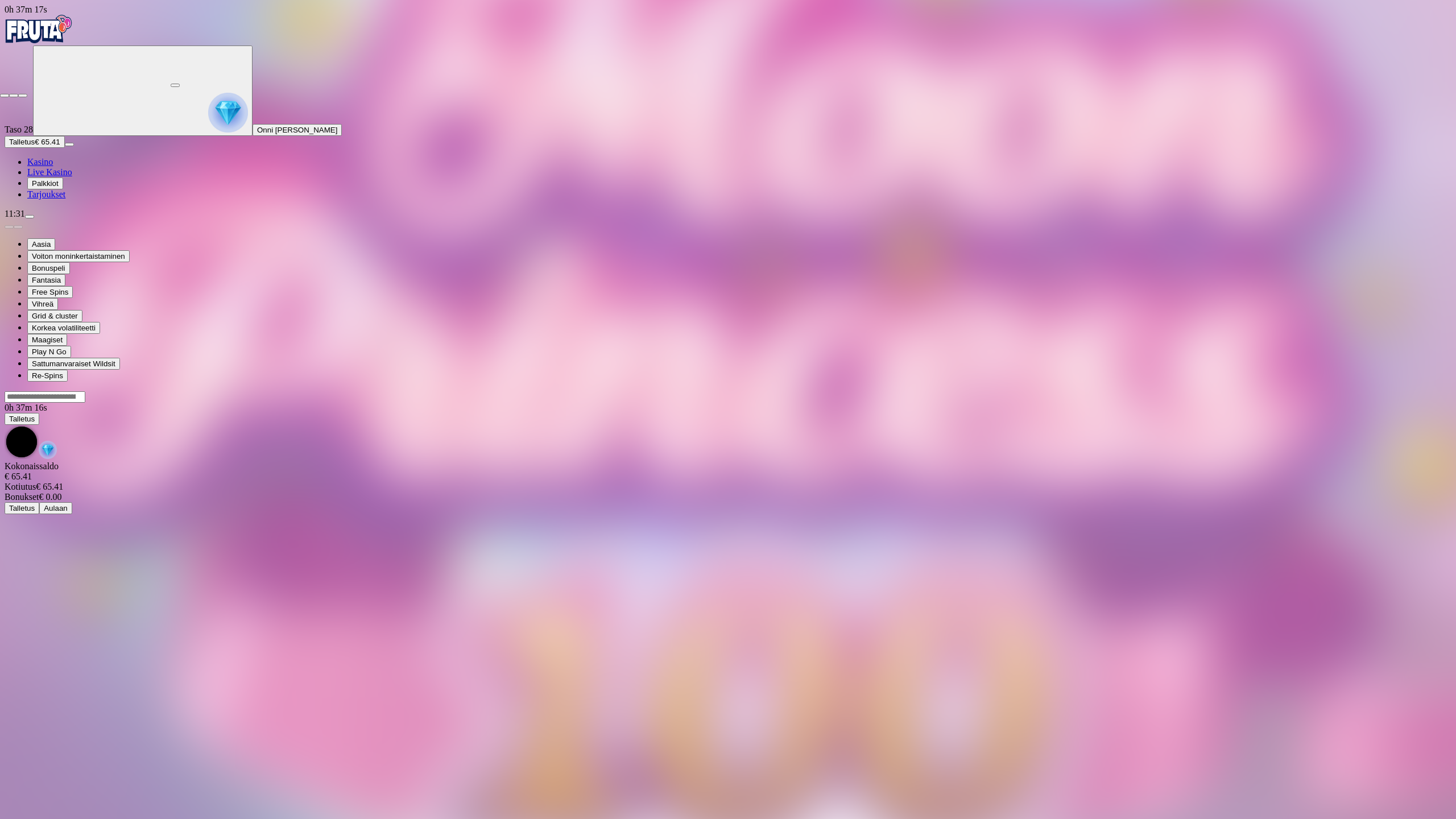
click at [23, 96] on span "fullscreen-exit icon" at bounding box center [23, 96] width 0 height 0
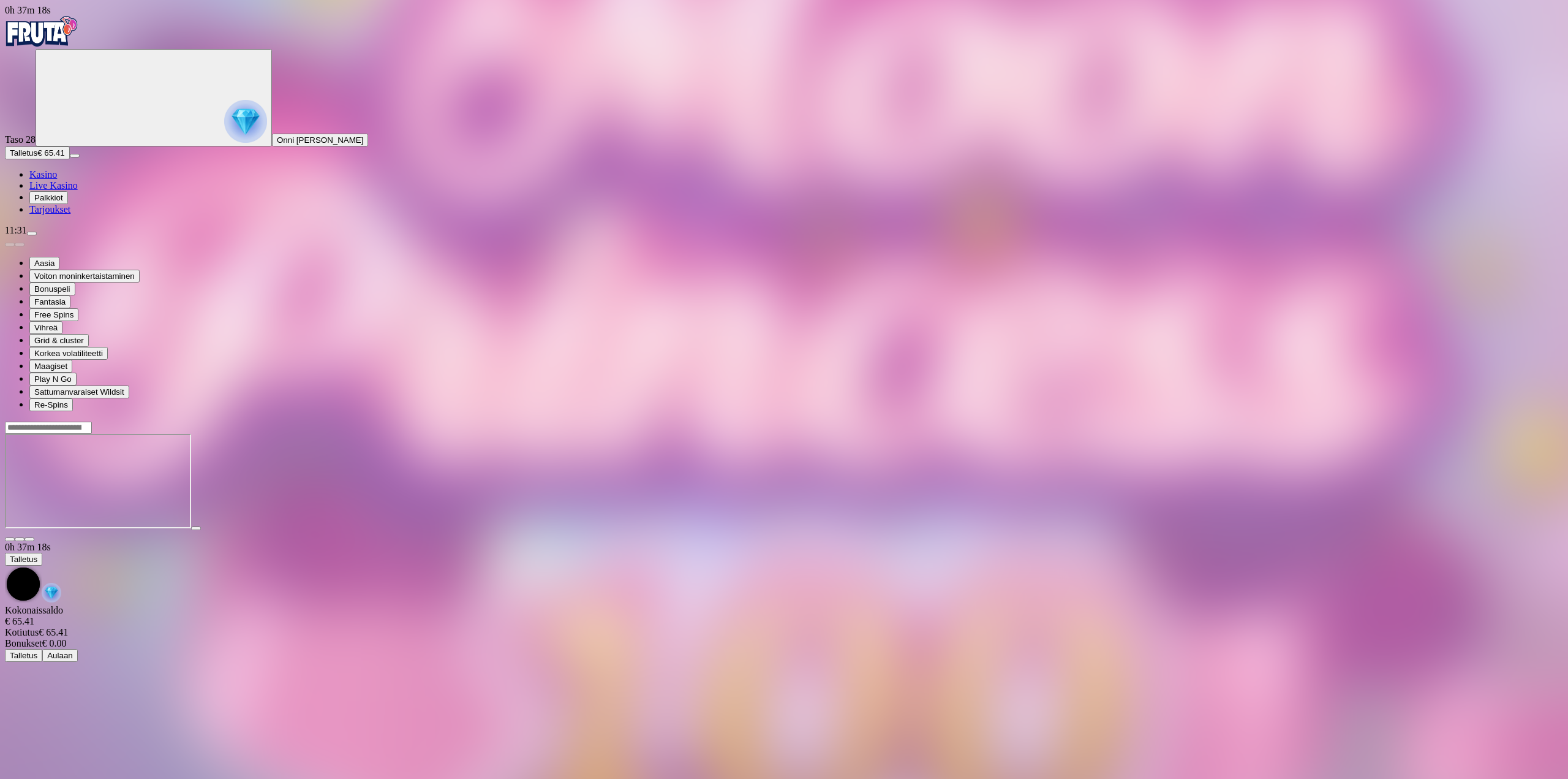
click at [78, 28] on img "Primary" at bounding box center [41, 30] width 73 height 30
click at [85, 23] on div "Primary" at bounding box center [784, 32] width 1558 height 33
